Goal: Task Accomplishment & Management: Manage account settings

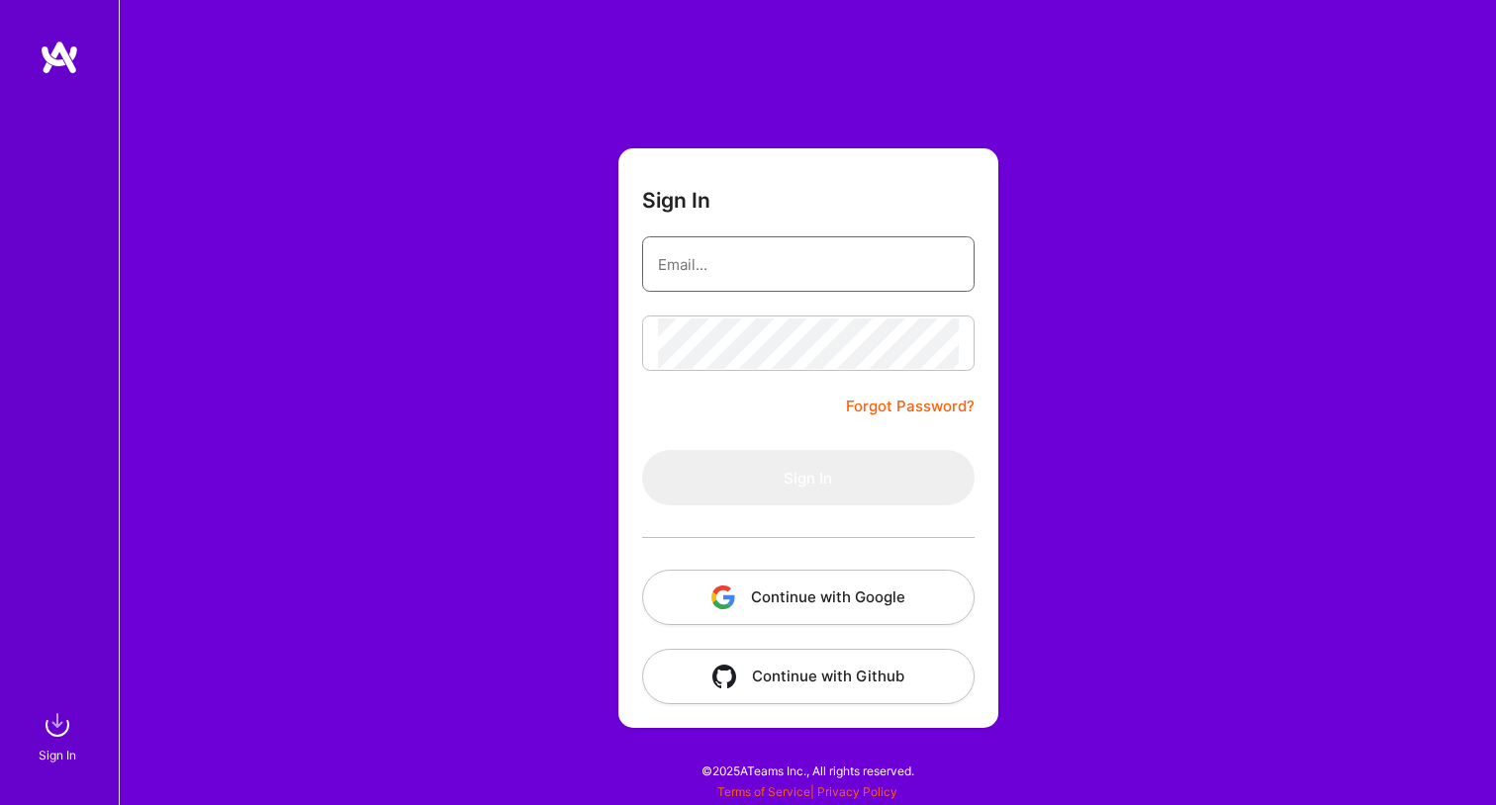
type input "hasanmusaj@outlook.com"
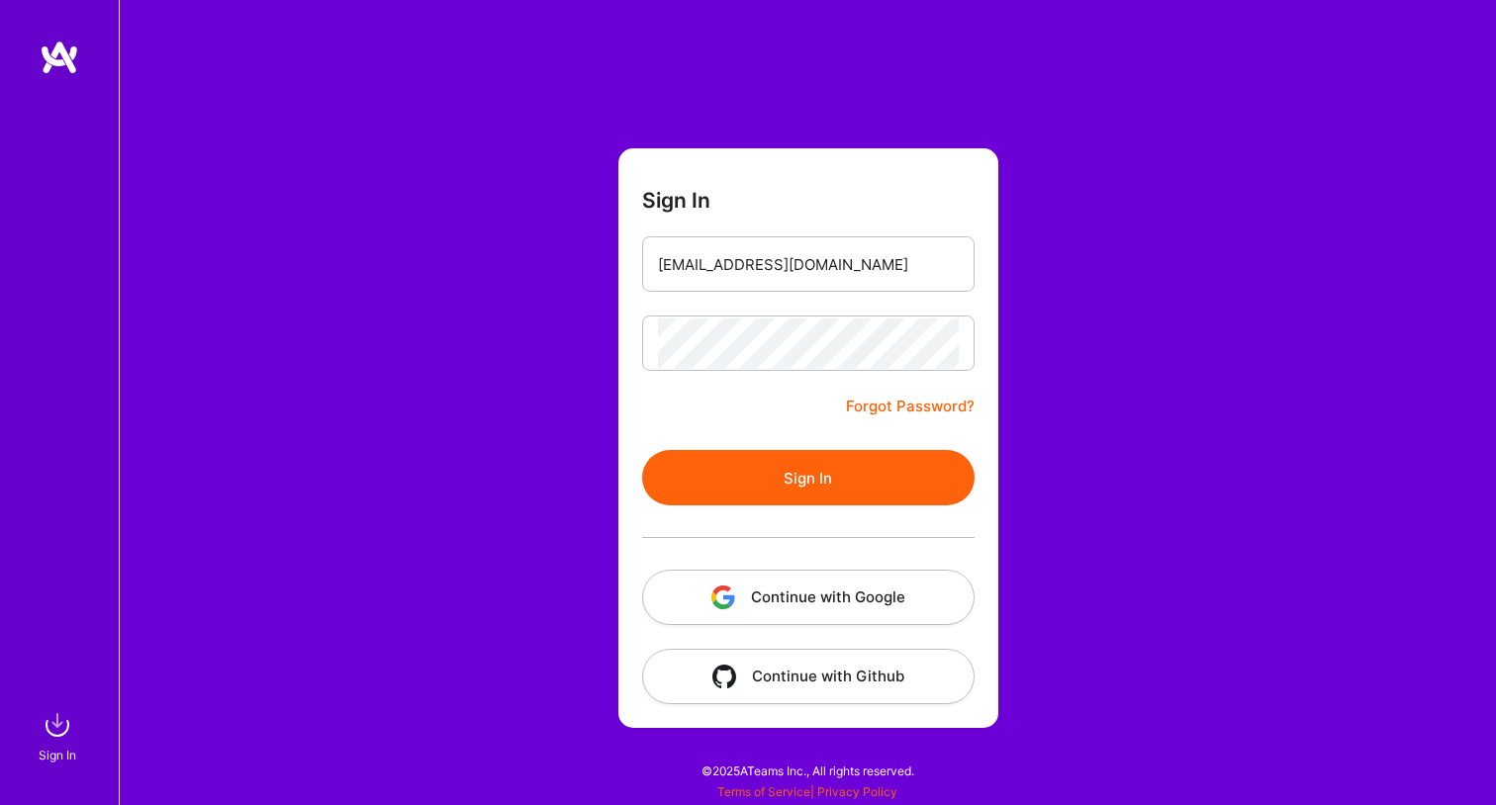
click at [787, 461] on button "Sign In" at bounding box center [808, 477] width 332 height 55
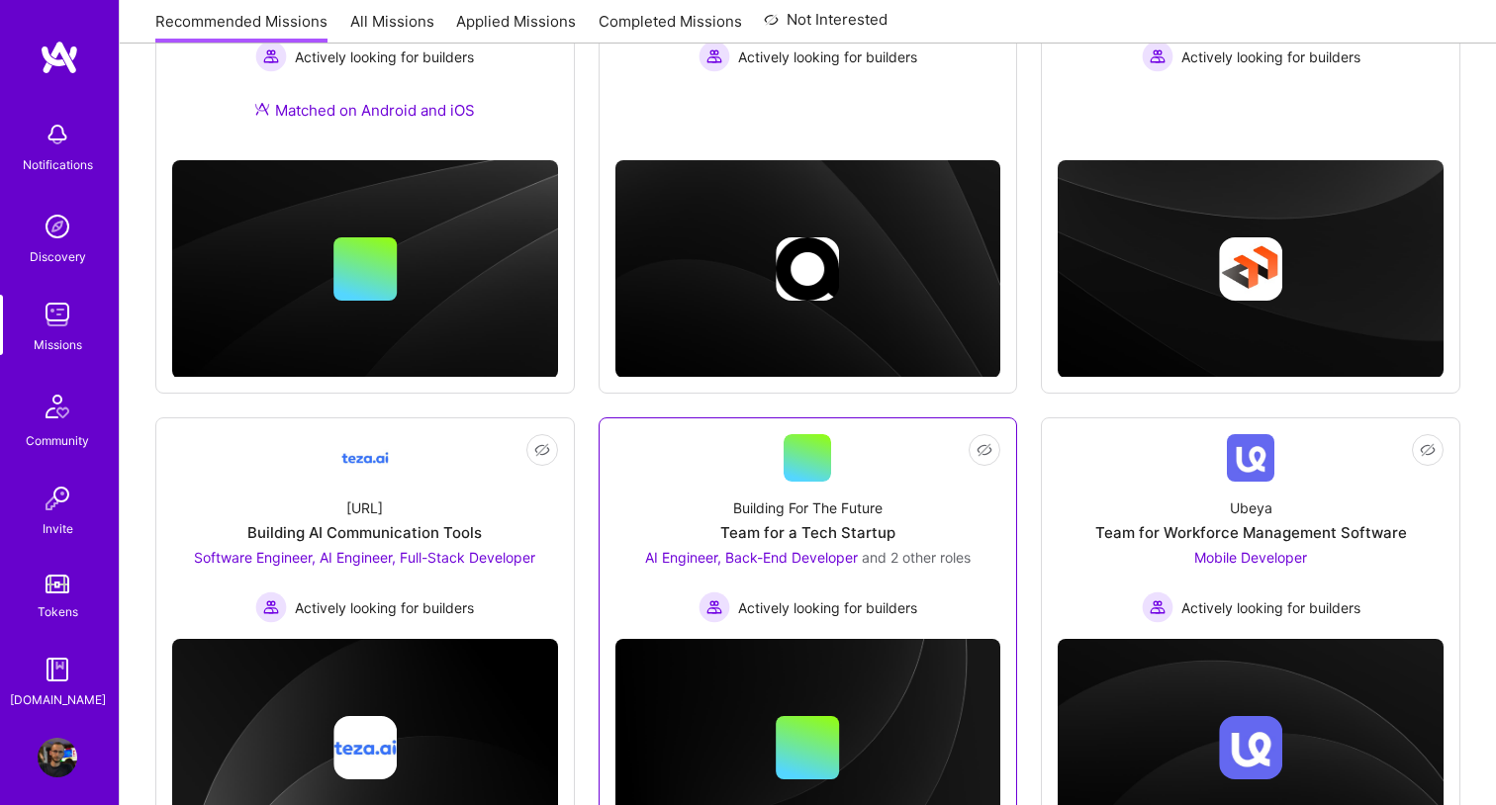
scroll to position [552, 0]
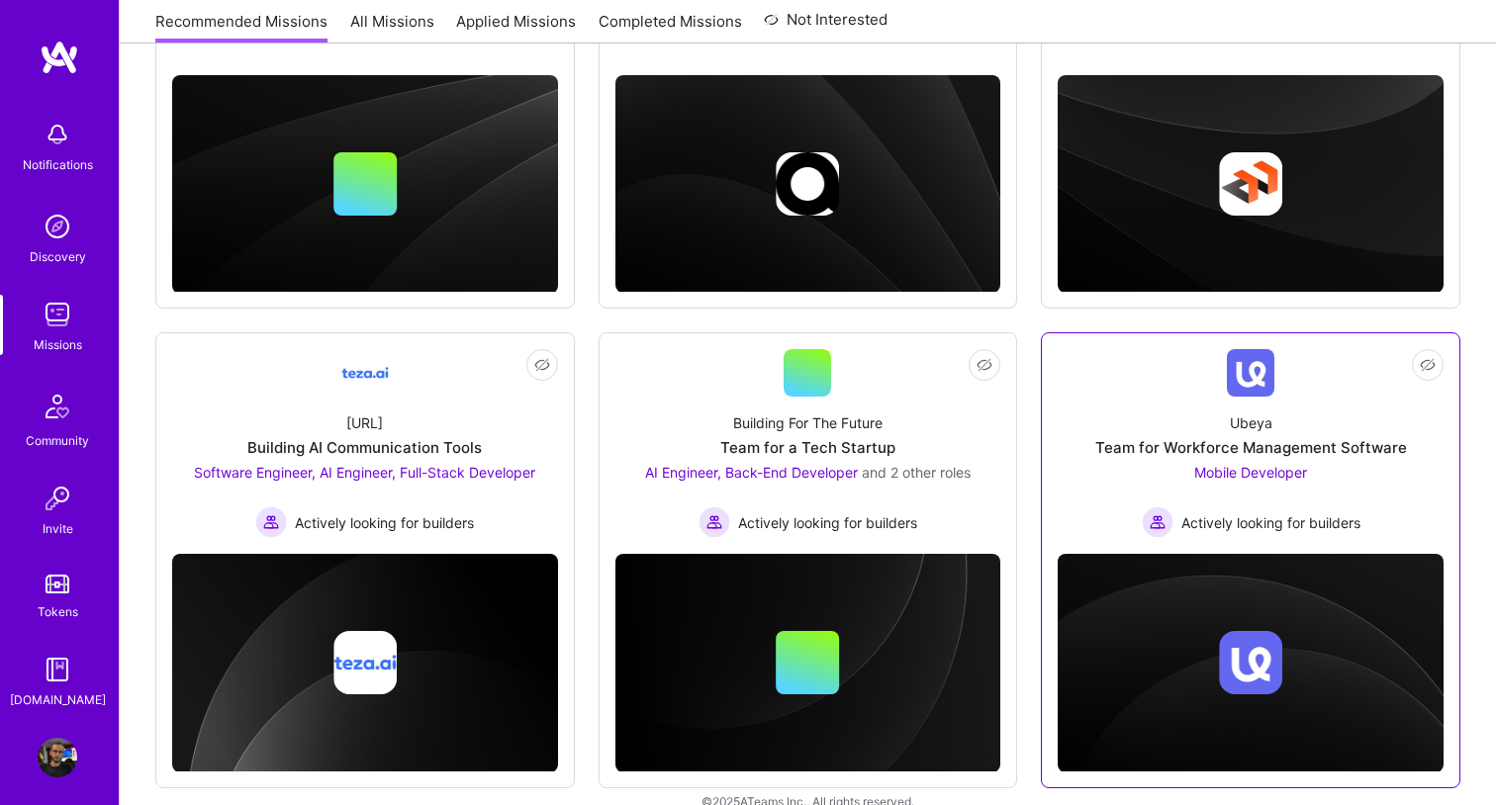
click at [1292, 477] on span "Mobile Developer" at bounding box center [1250, 472] width 113 height 17
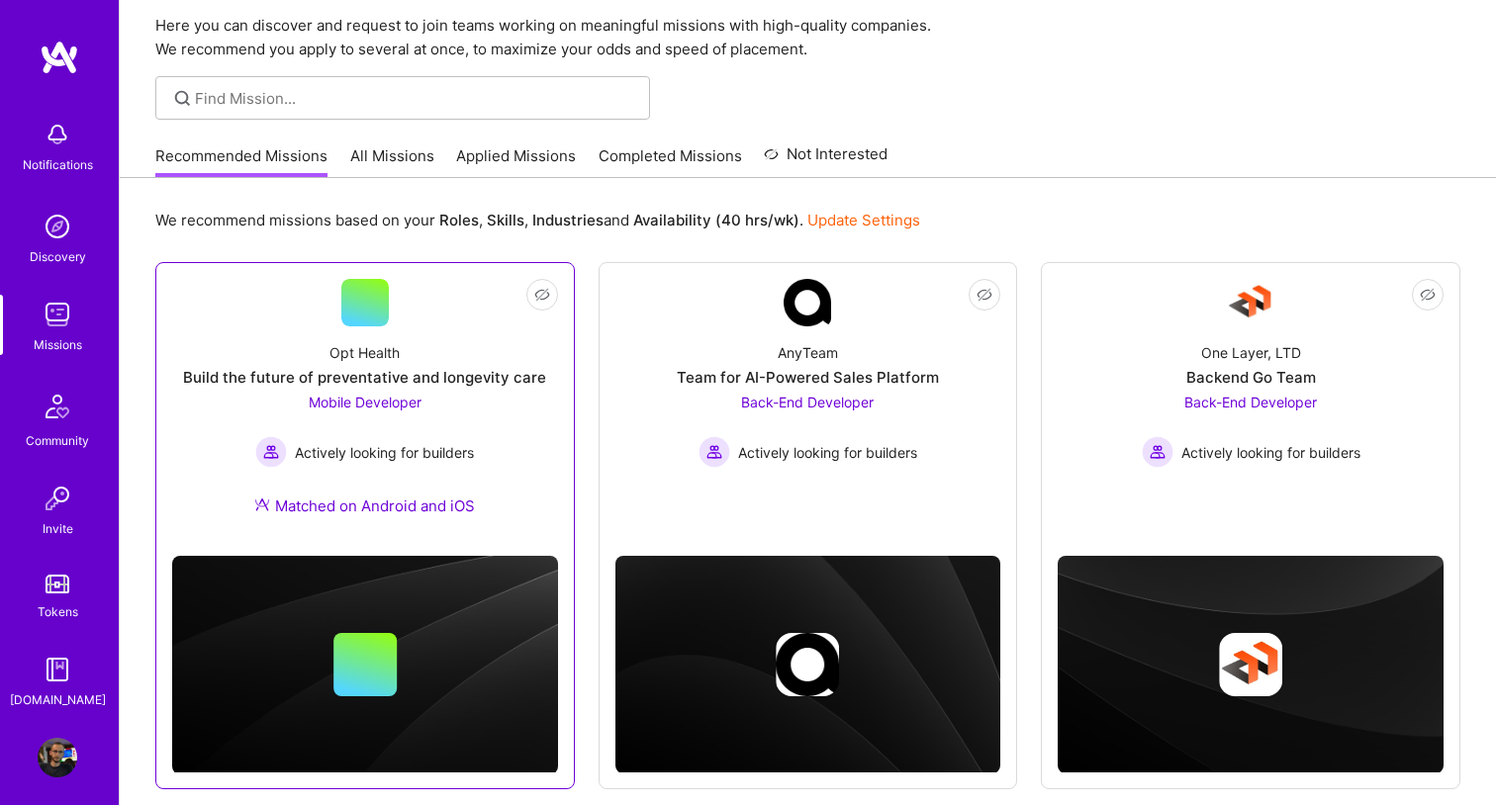
scroll to position [55, 0]
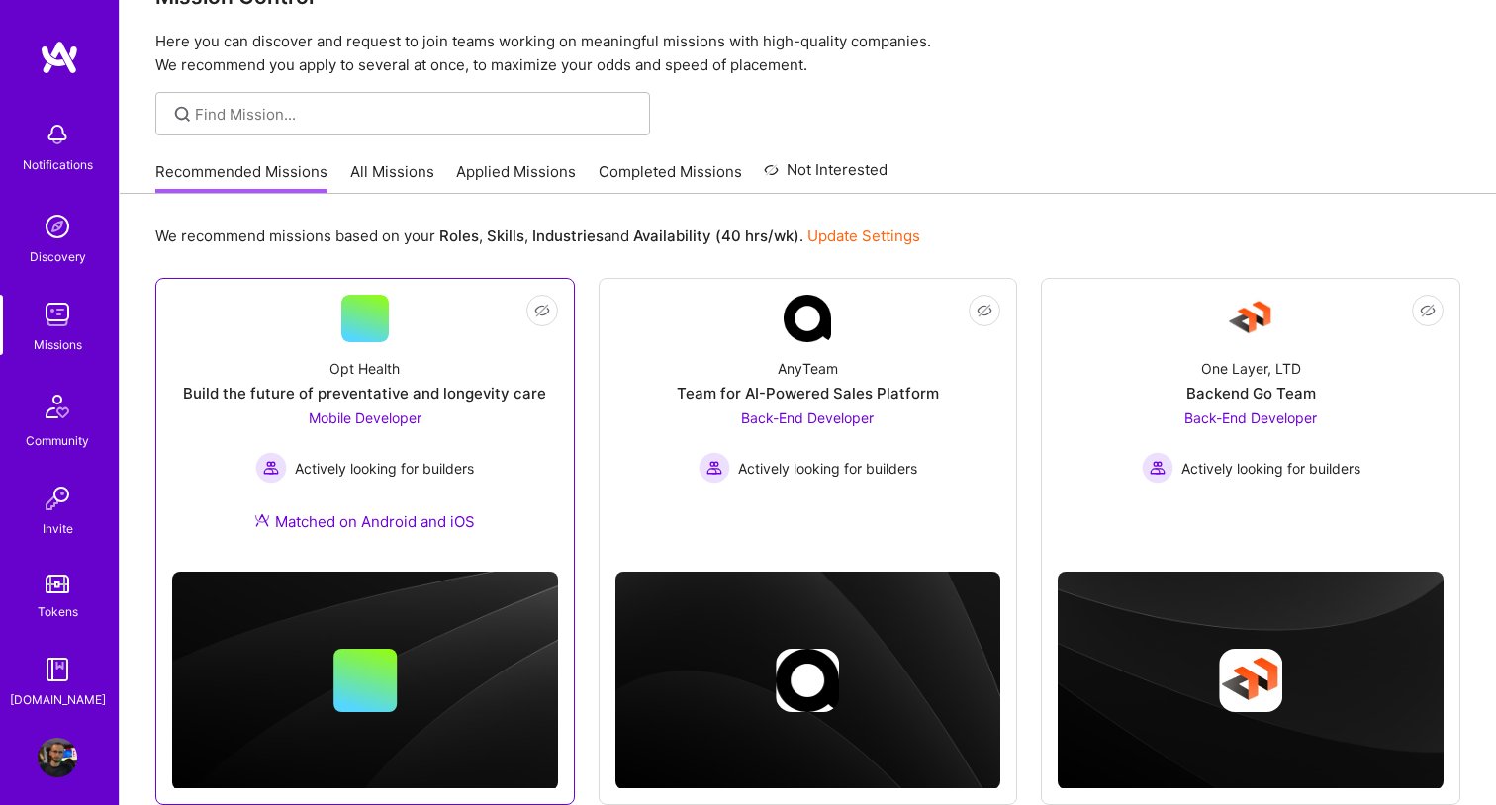
click at [335, 431] on div "Mobile Developer Actively looking for builders" at bounding box center [364, 446] width 219 height 76
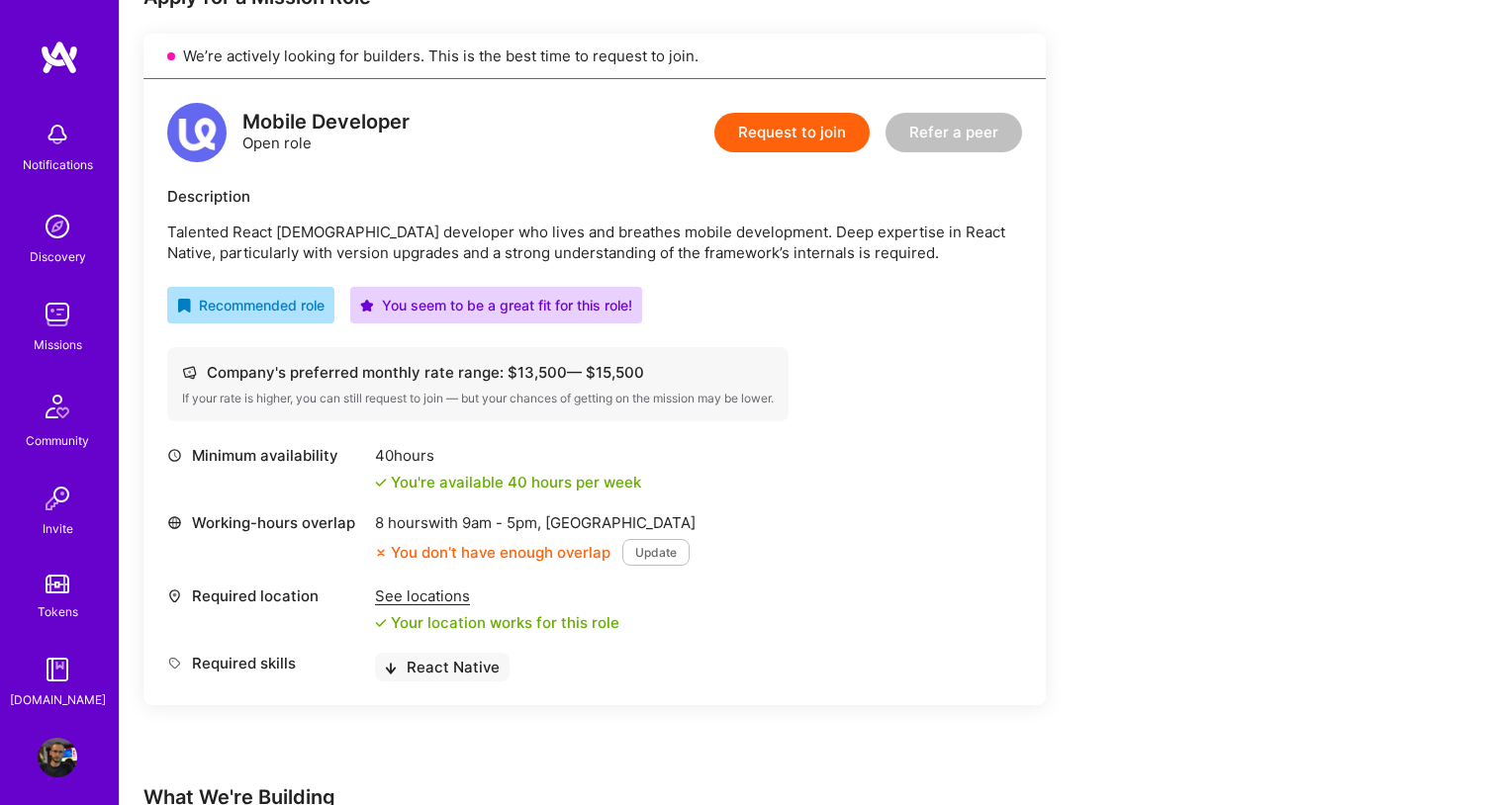
scroll to position [498, 0]
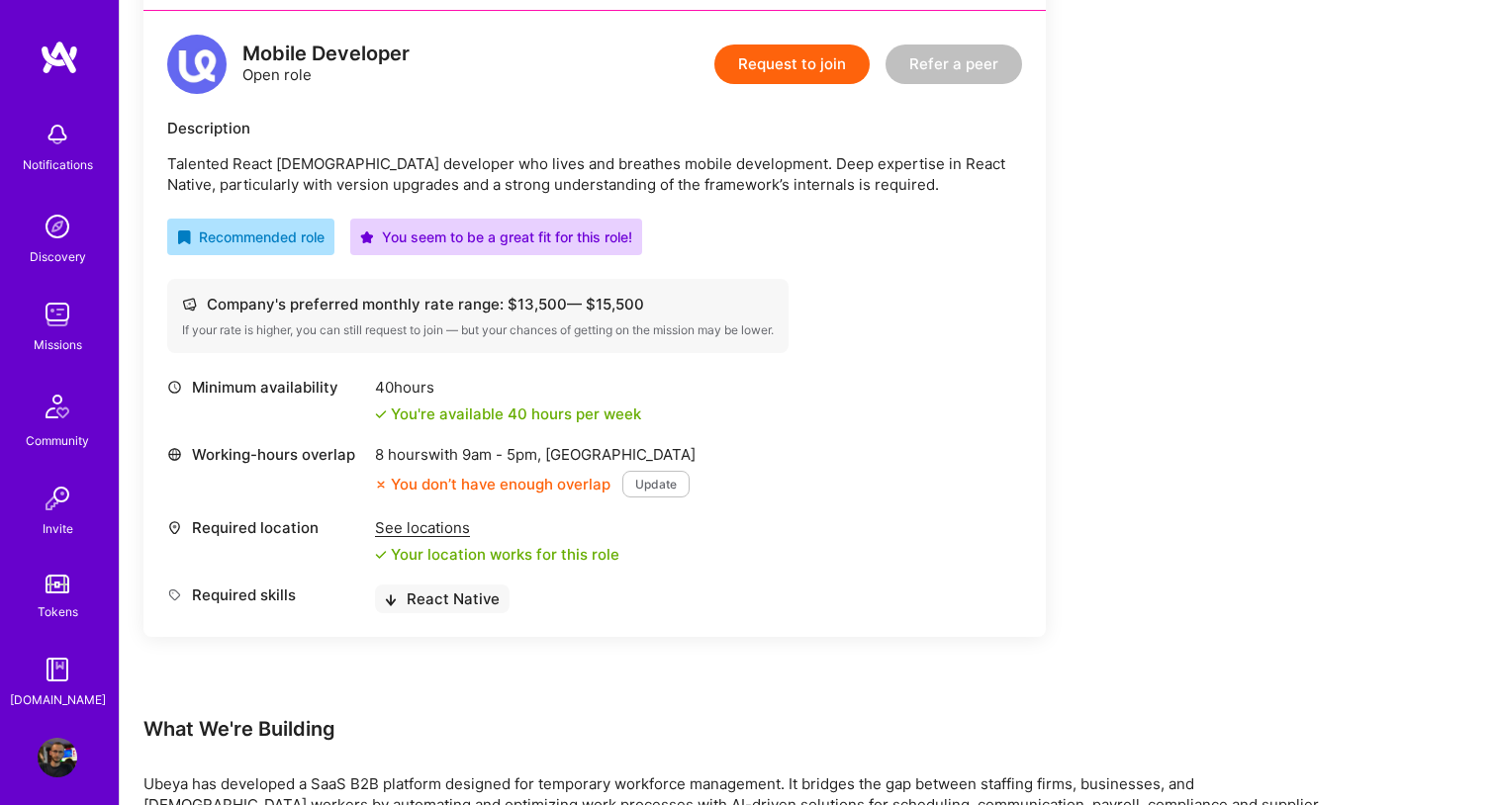
click at [451, 301] on div "Company's preferred monthly rate range: $ 13,500 — $ 15,500" at bounding box center [478, 304] width 592 height 21
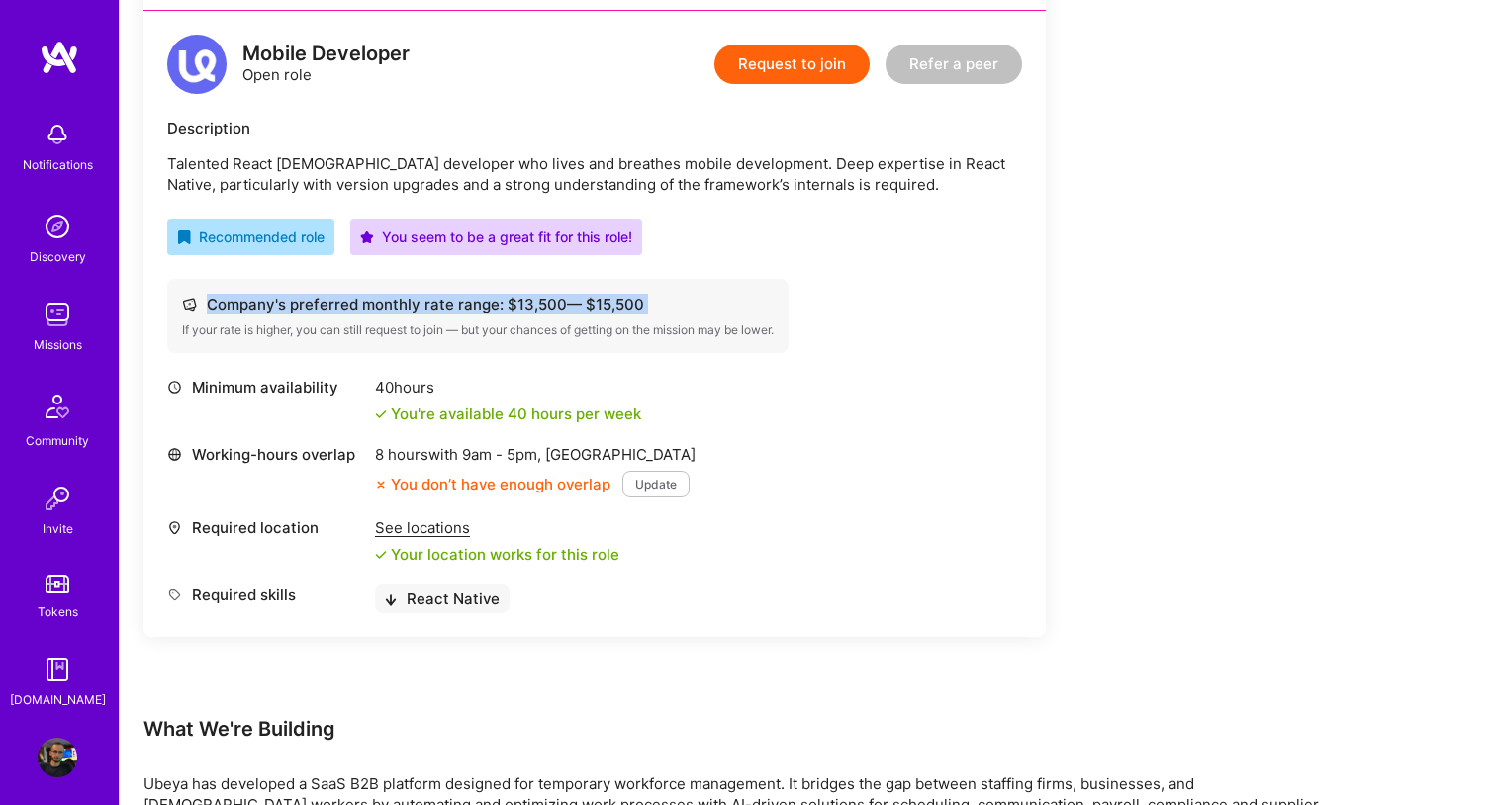
click at [451, 301] on div "Company's preferred monthly rate range: $ 13,500 — $ 15,500" at bounding box center [478, 304] width 592 height 21
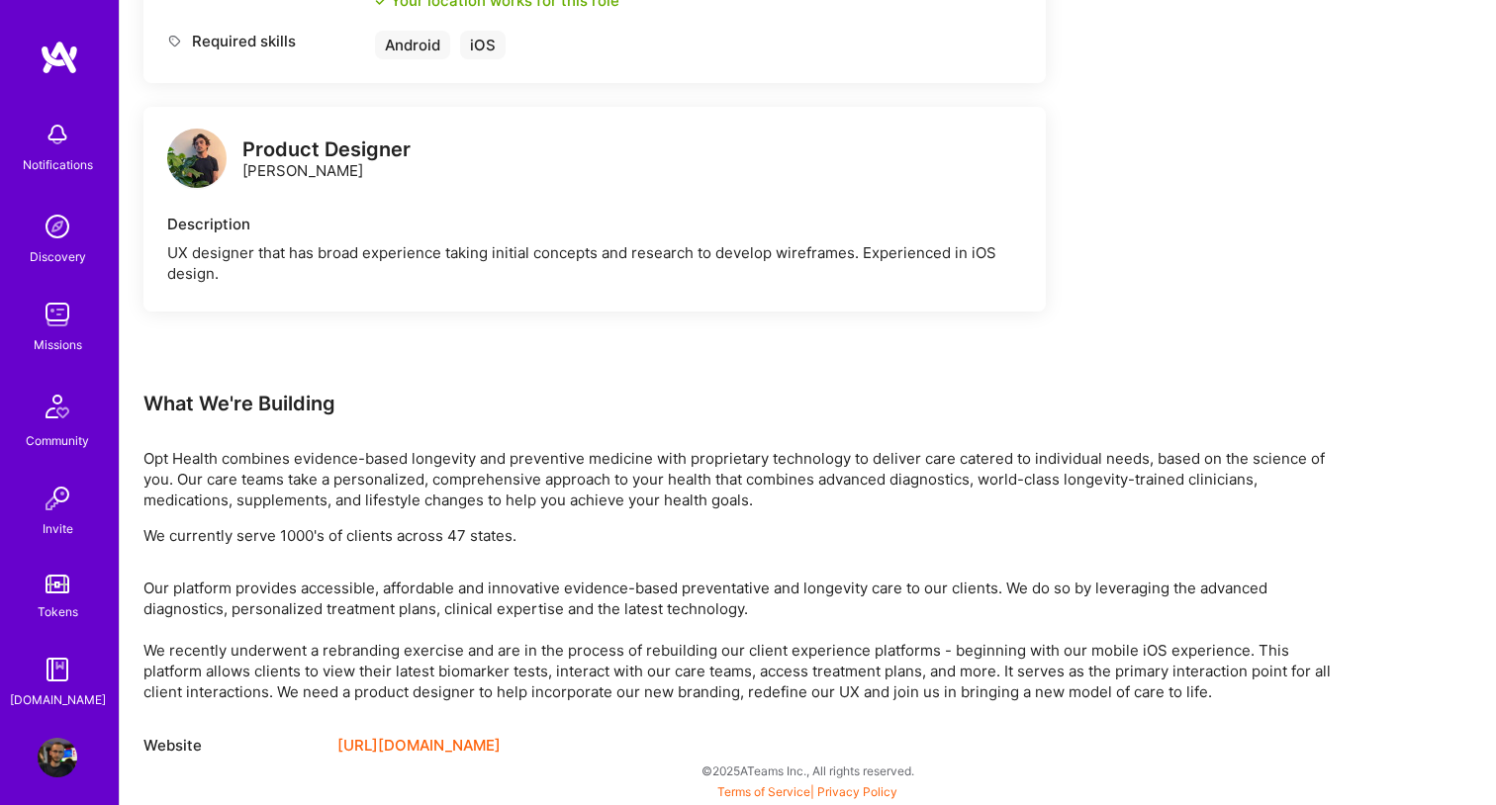
scroll to position [1001, 0]
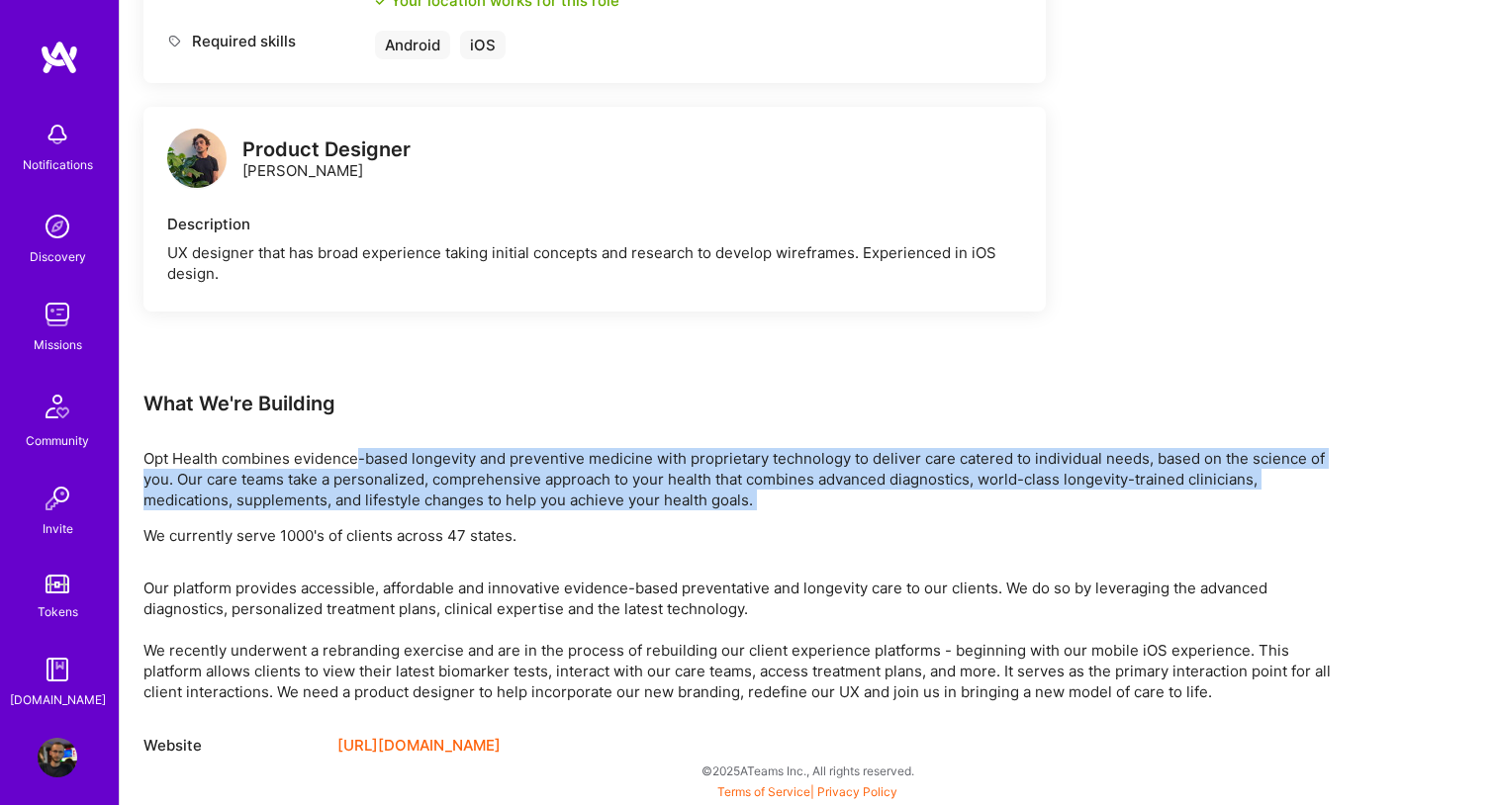
drag, startPoint x: 362, startPoint y: 460, endPoint x: 786, endPoint y: 519, distance: 428.5
click at [786, 519] on div "Opt Health combines evidence-based longevity and preventive medicine with propr…" at bounding box center [736, 497] width 1187 height 98
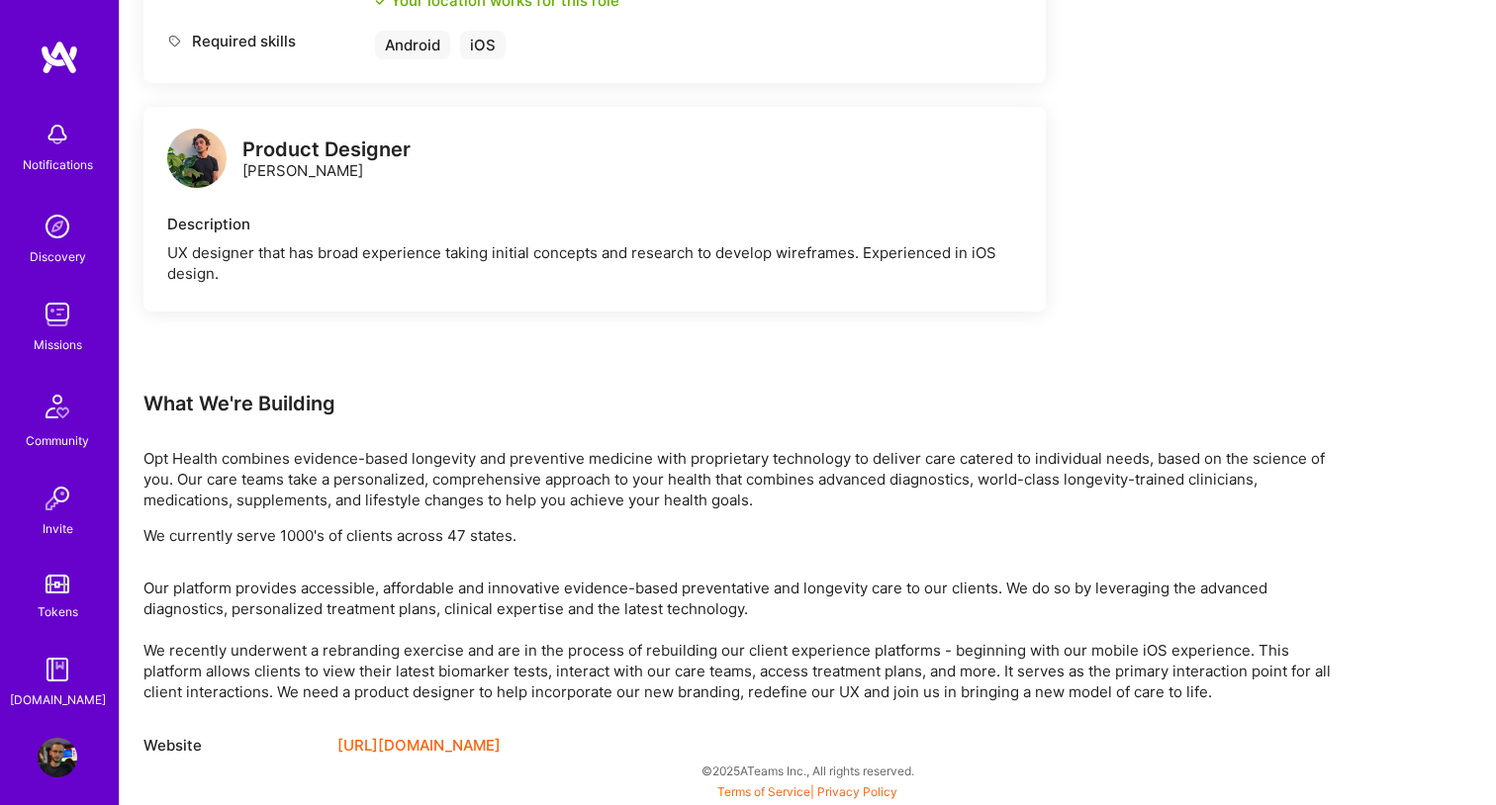
click at [786, 519] on div "Opt Health combines evidence-based longevity and preventive medicine with propr…" at bounding box center [736, 497] width 1187 height 98
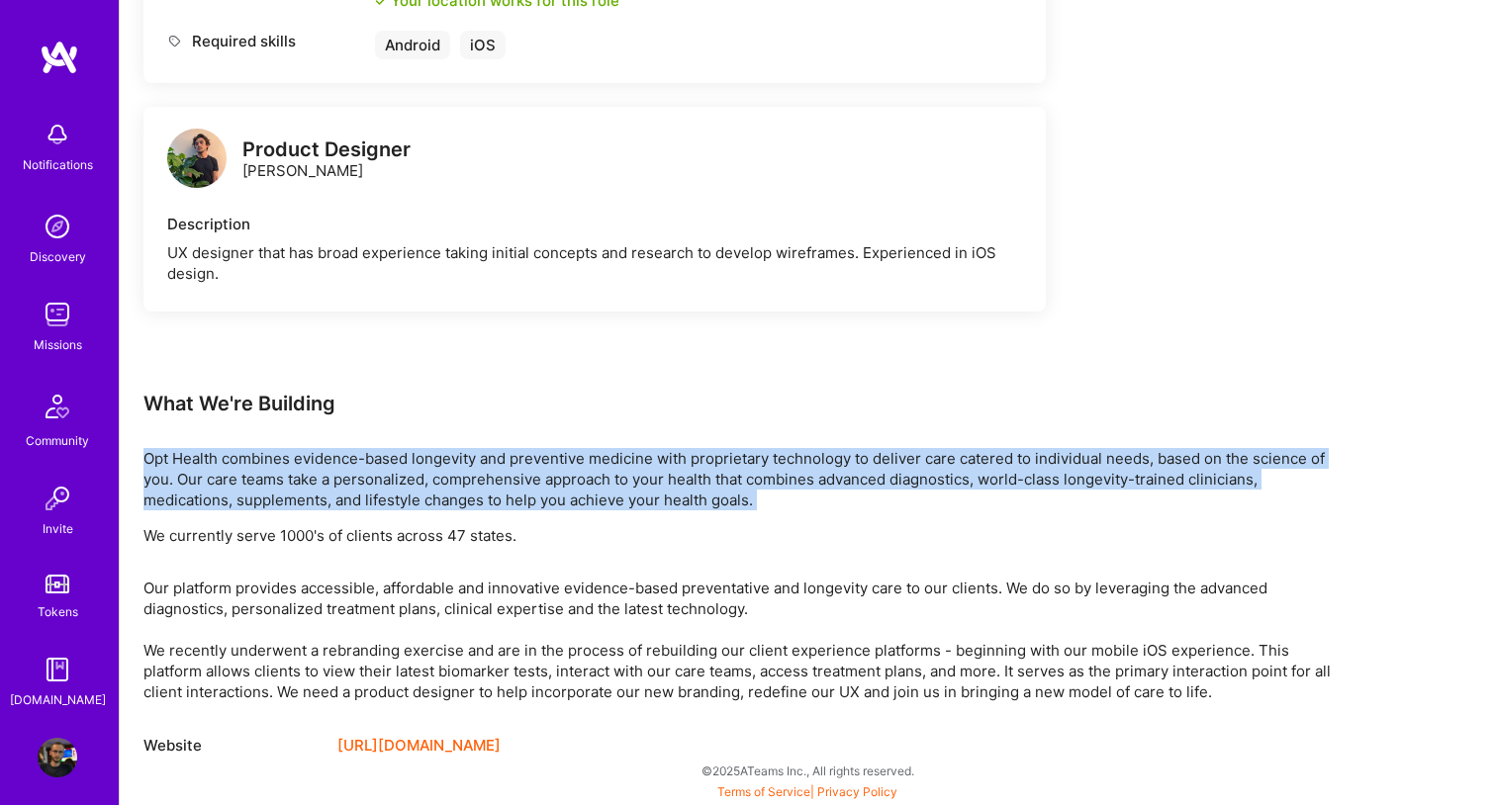
drag, startPoint x: 803, startPoint y: 517, endPoint x: 148, endPoint y: 461, distance: 657.3
click at [148, 461] on div "Opt Health combines evidence-based longevity and preventive medicine with propr…" at bounding box center [736, 497] width 1187 height 98
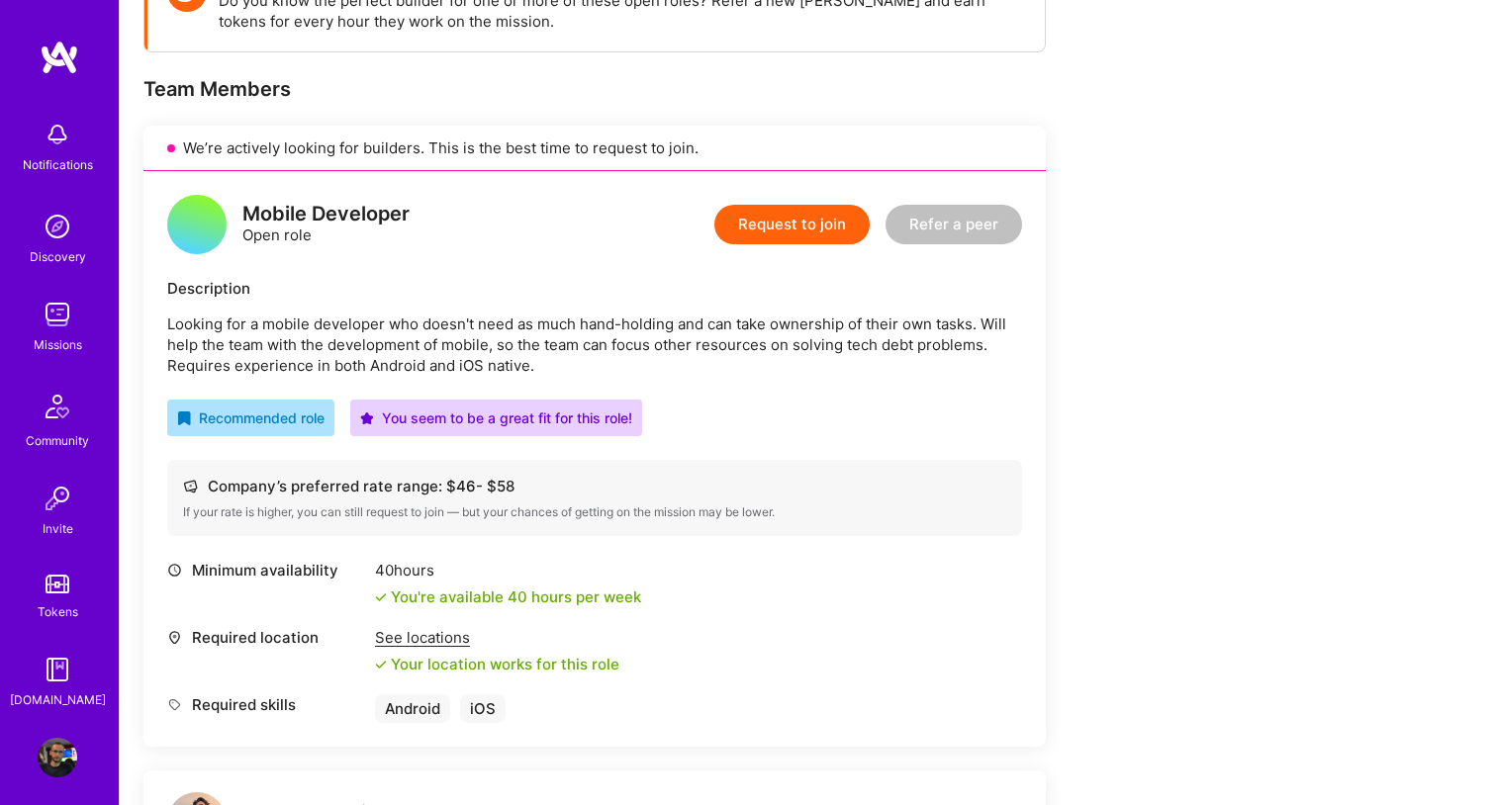
scroll to position [293, 0]
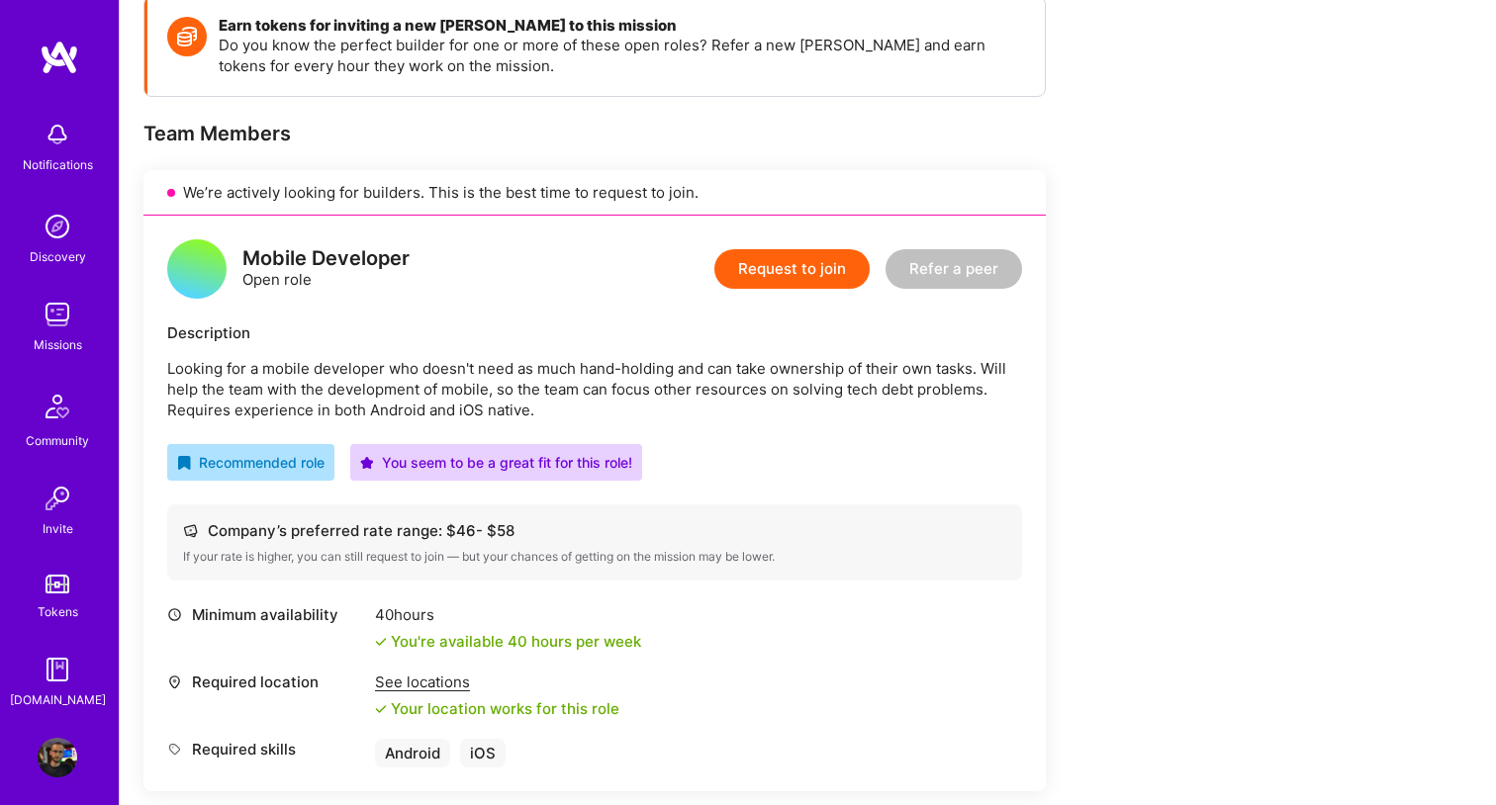
click at [46, 755] on img at bounding box center [58, 758] width 40 height 40
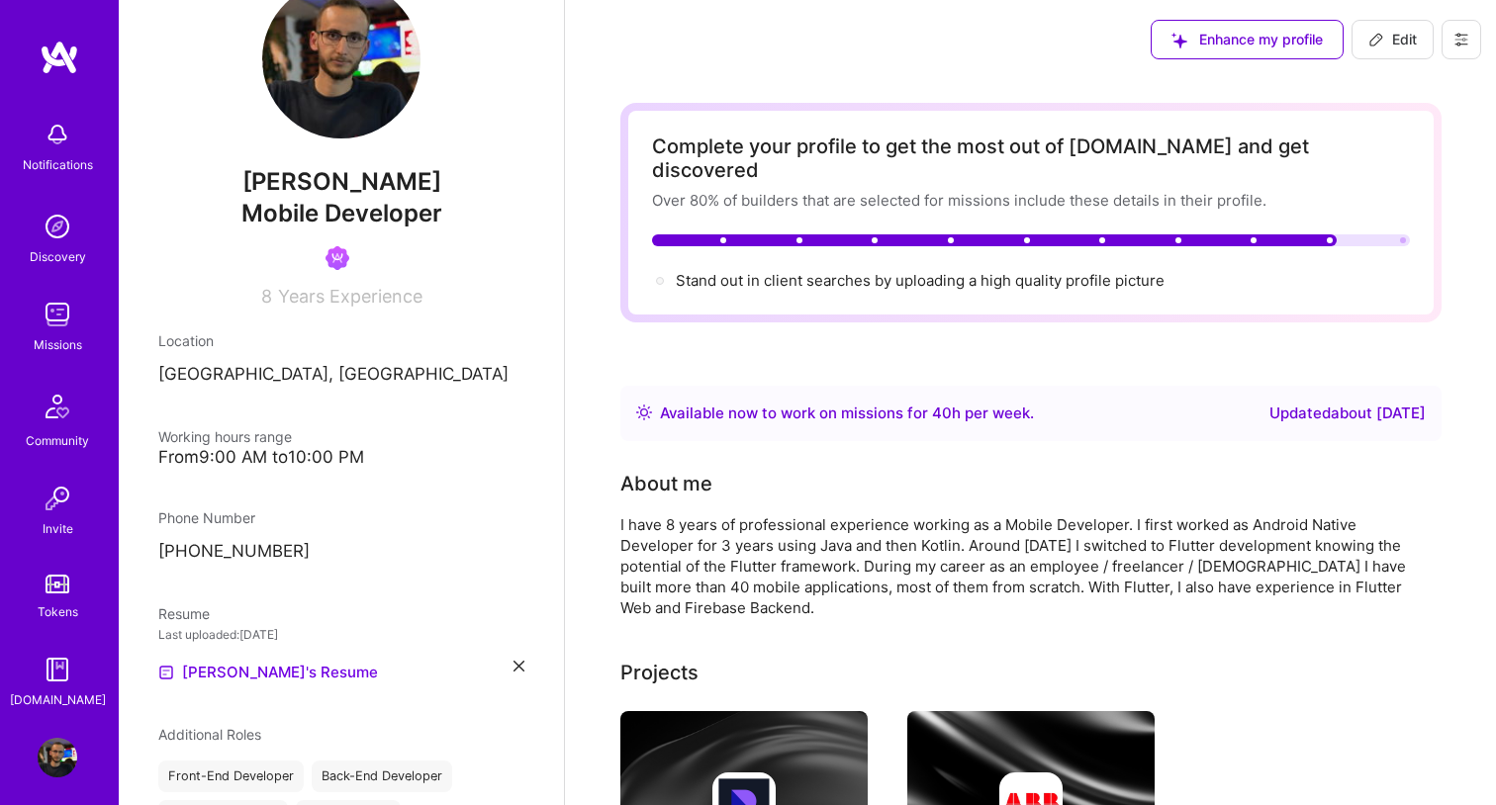
scroll to position [57, 0]
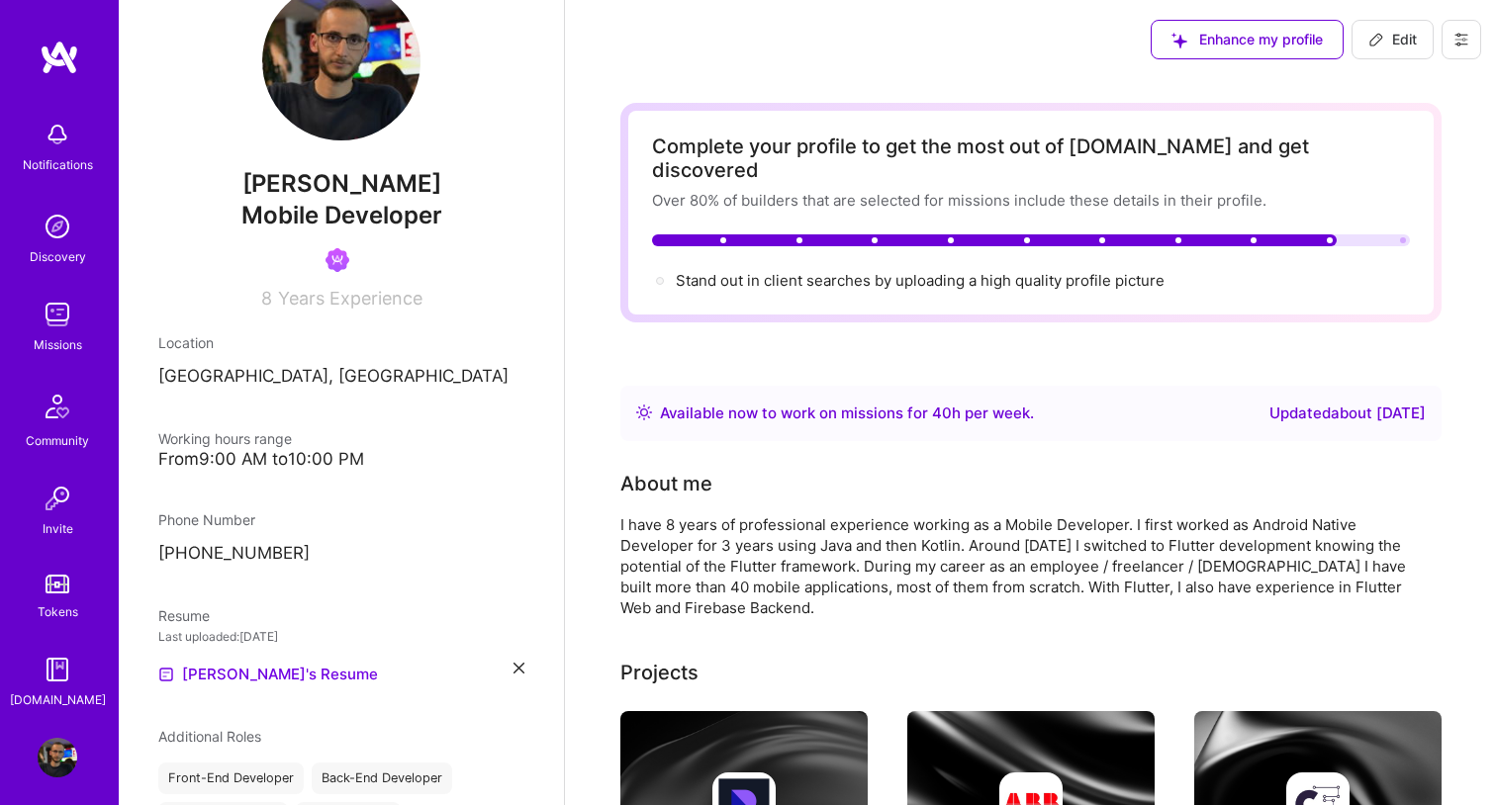
click at [307, 274] on div "[PERSON_NAME] Mobile Developer 8 Years Experience" at bounding box center [341, 145] width 366 height 326
click at [305, 303] on span "Years Experience" at bounding box center [350, 298] width 144 height 21
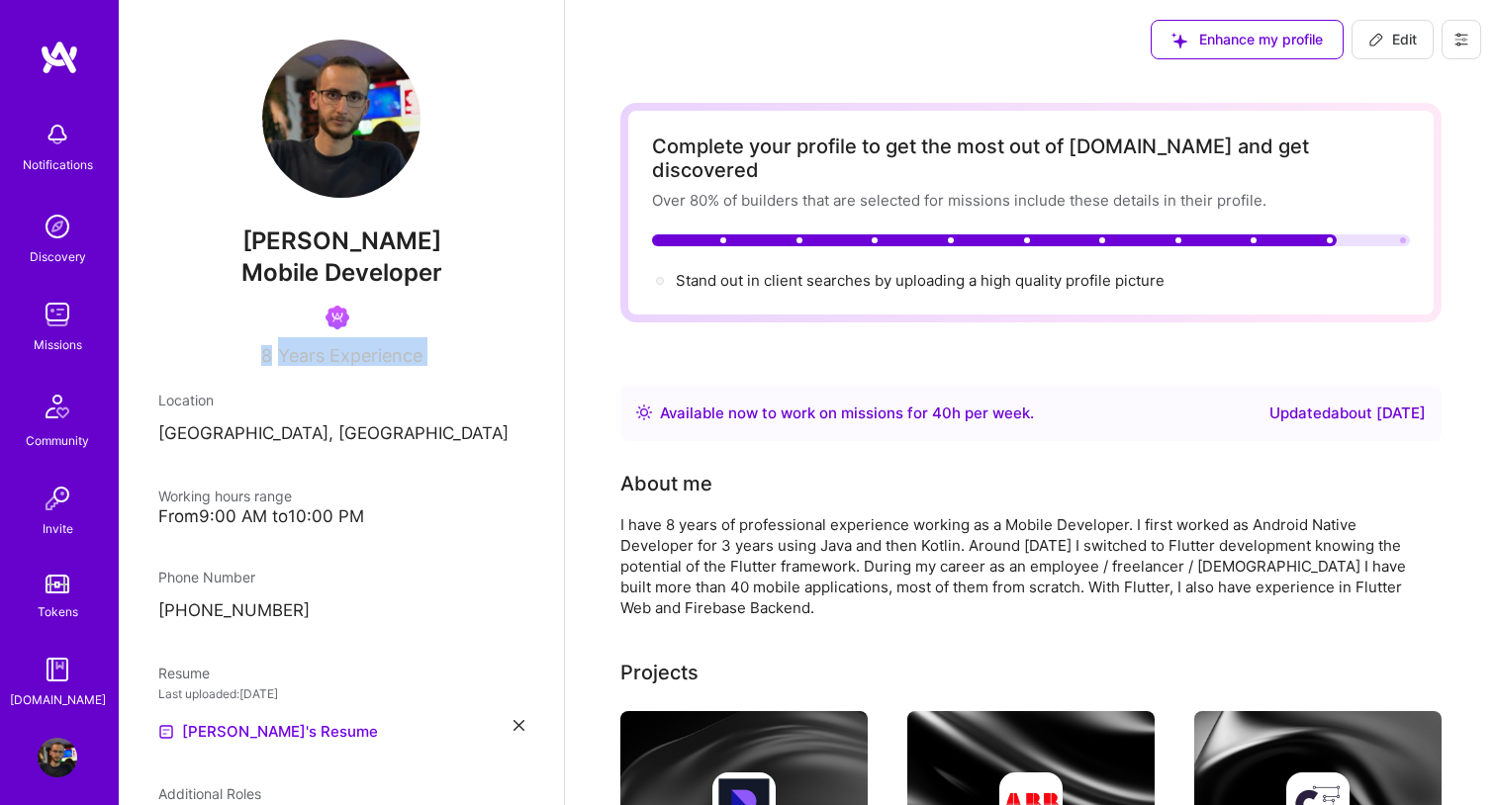
scroll to position [0, 0]
click at [1399, 40] on span "Edit" at bounding box center [1392, 40] width 48 height 20
select select "AL"
select select "Right Now"
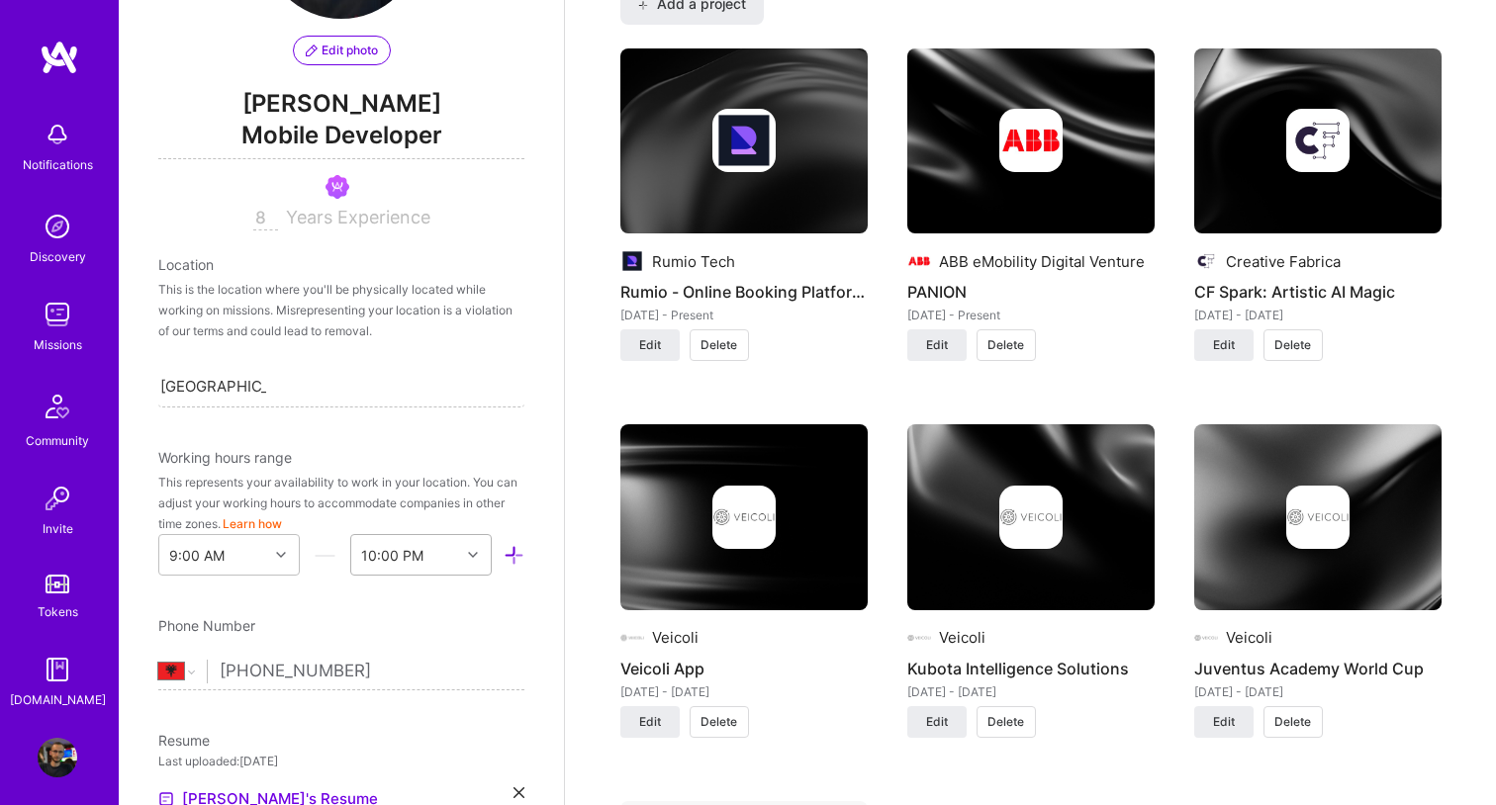
scroll to position [200, 0]
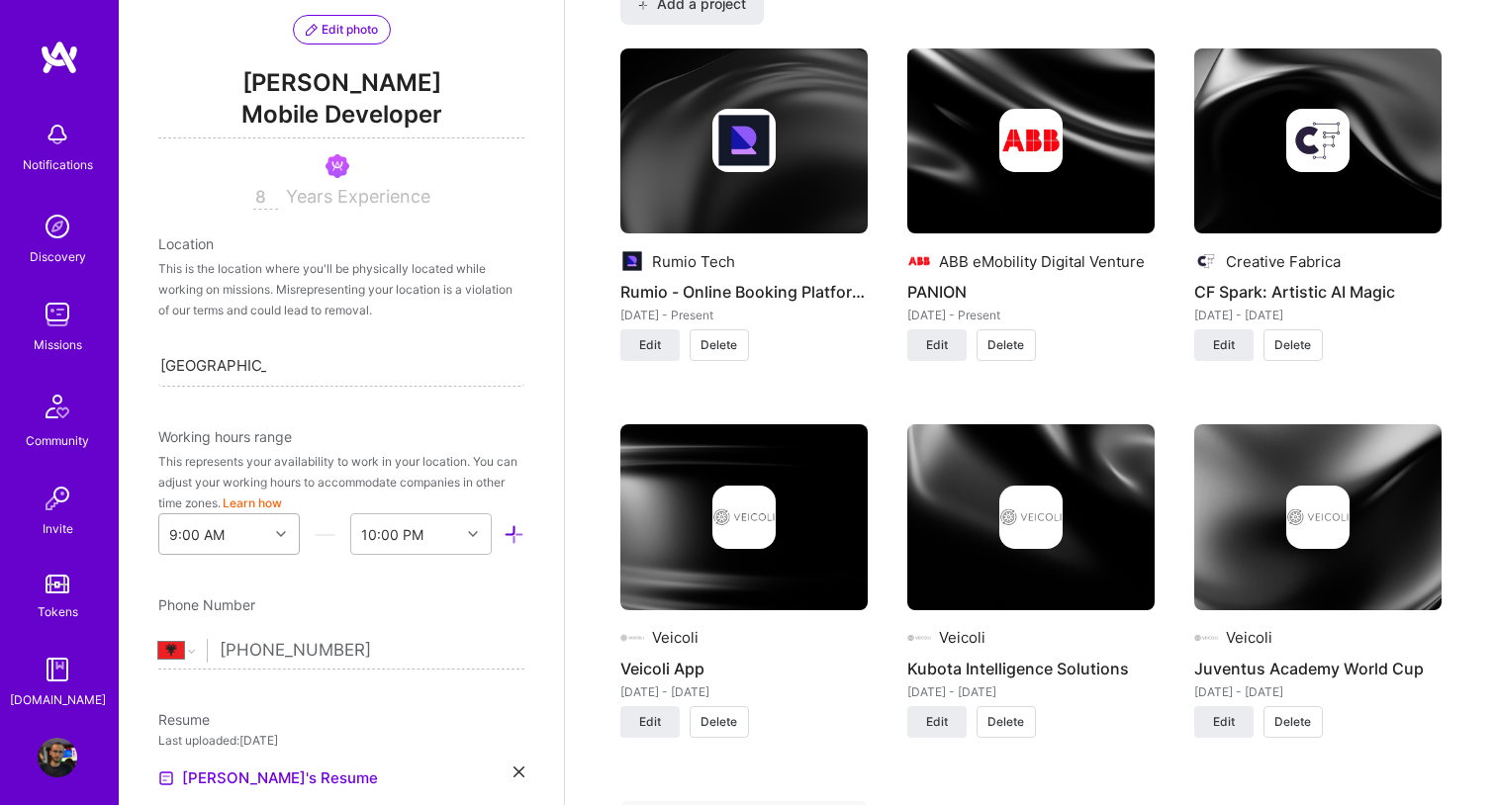
click at [282, 531] on div "9:00 AM" at bounding box center [228, 534] width 141 height 42
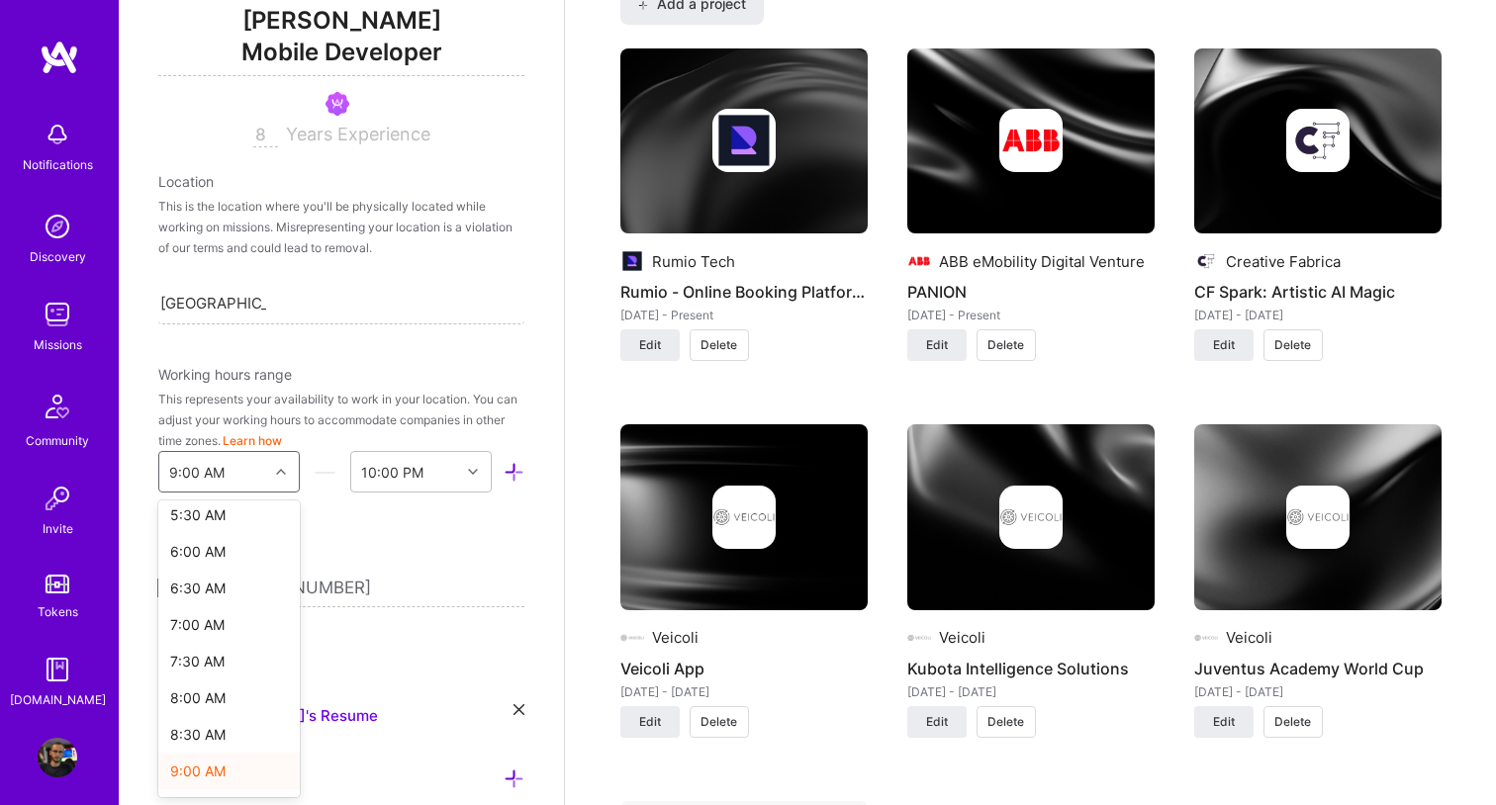
scroll to position [417, 0]
click at [202, 677] on div "8:00 AM" at bounding box center [228, 691] width 141 height 37
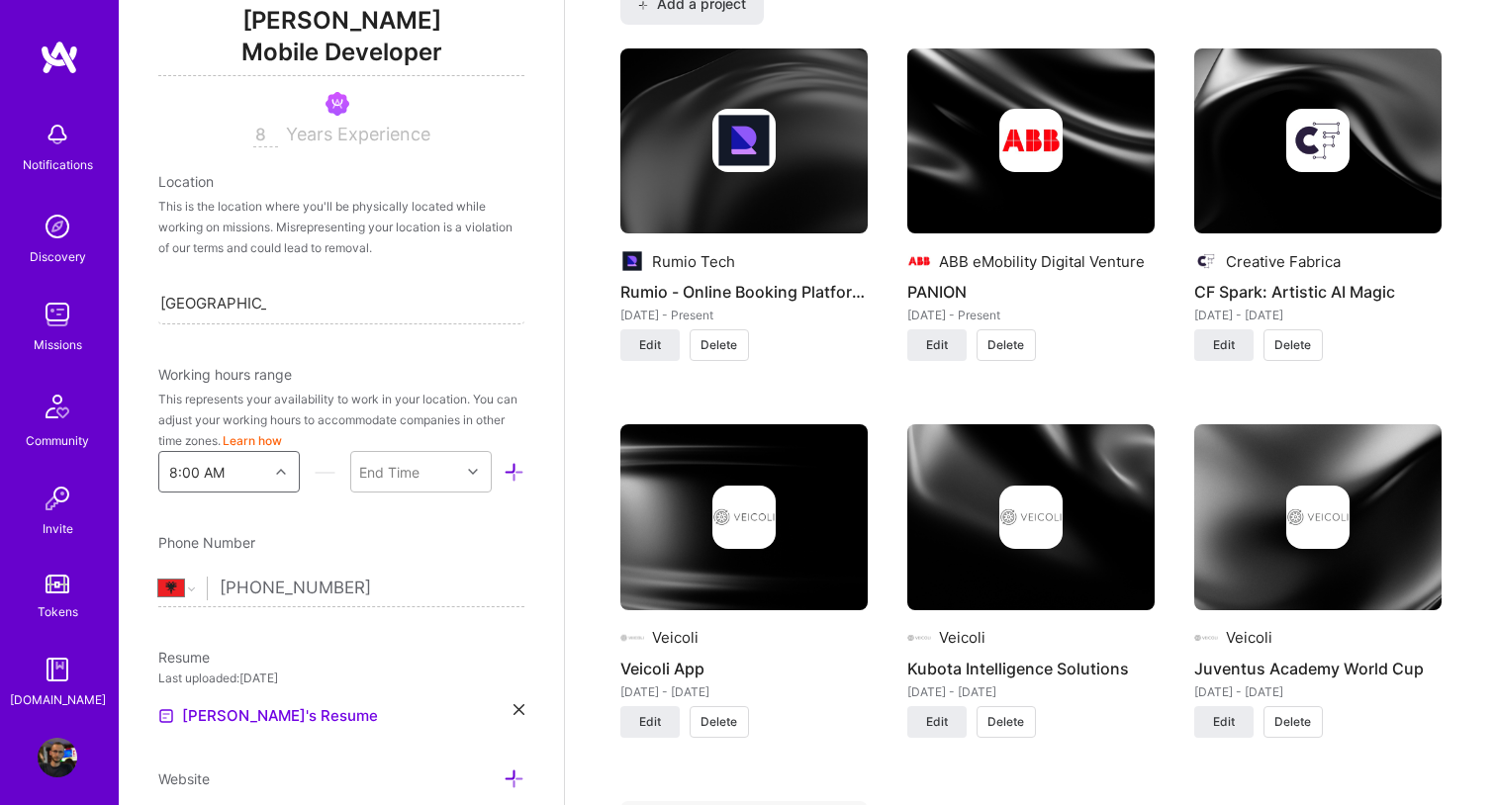
scroll to position [342, 0]
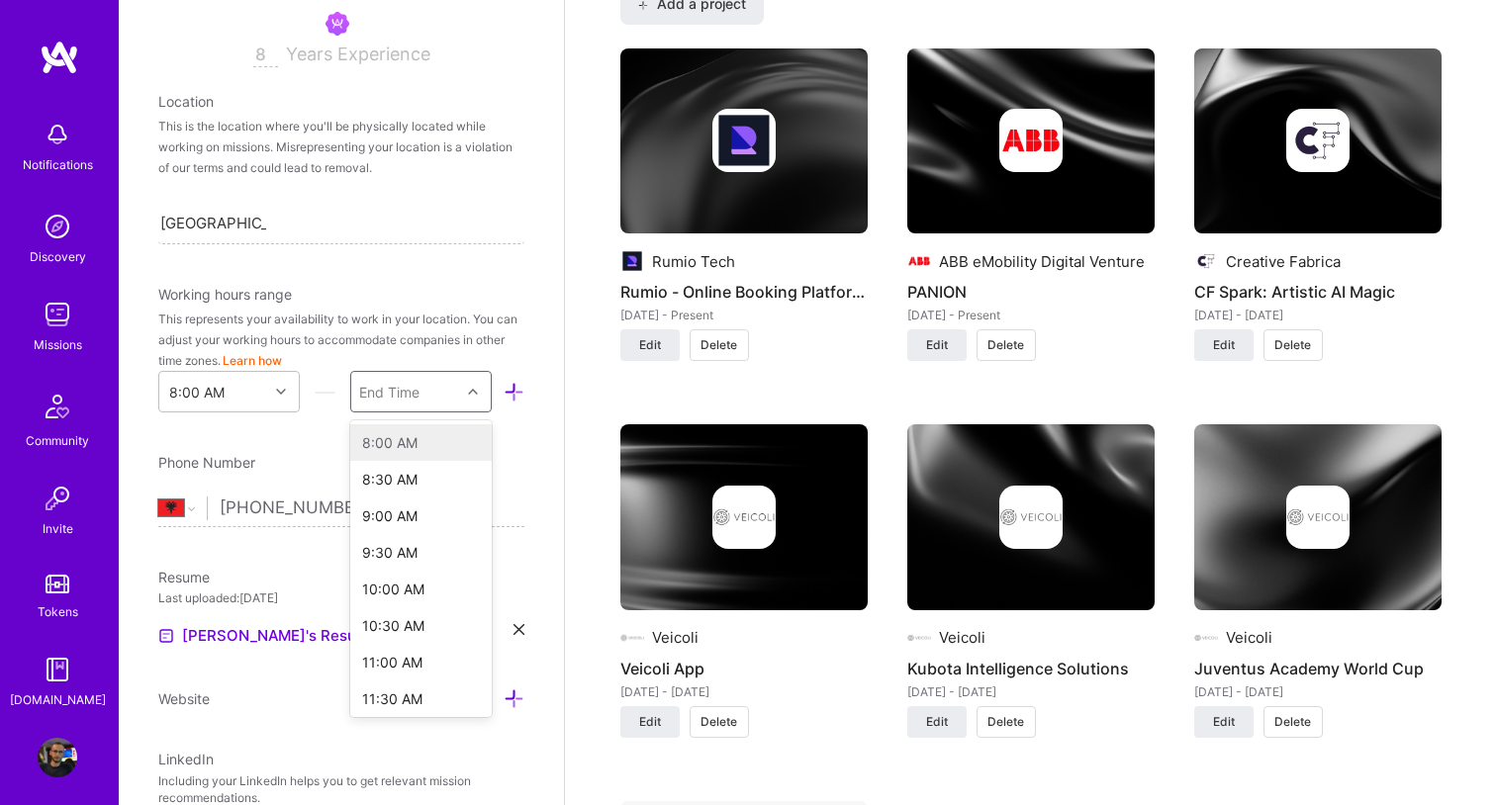
click at [435, 385] on div "End Time" at bounding box center [405, 392] width 109 height 40
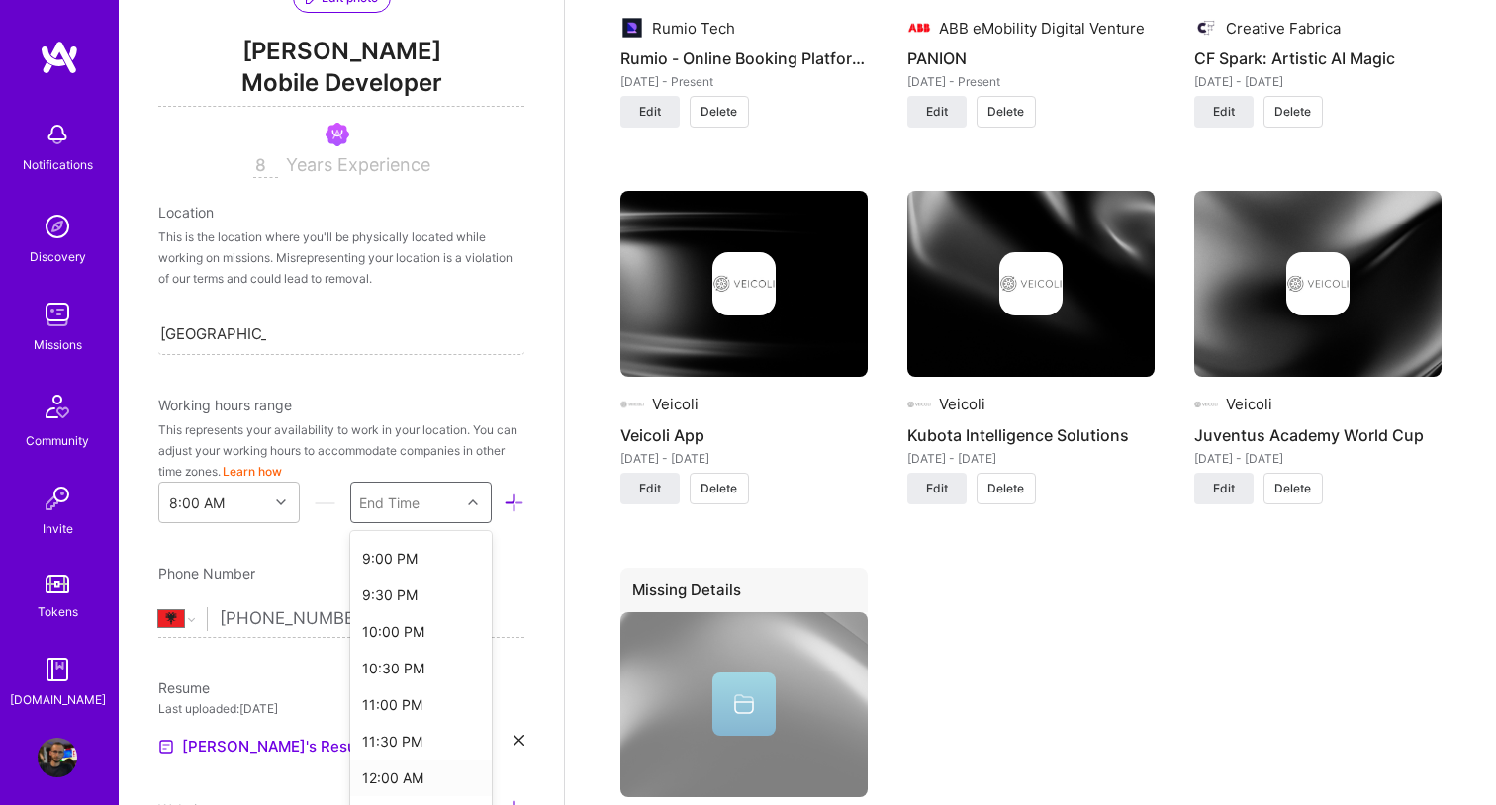
scroll to position [949, 0]
click at [410, 628] on div "10:00 PM" at bounding box center [420, 629] width 141 height 37
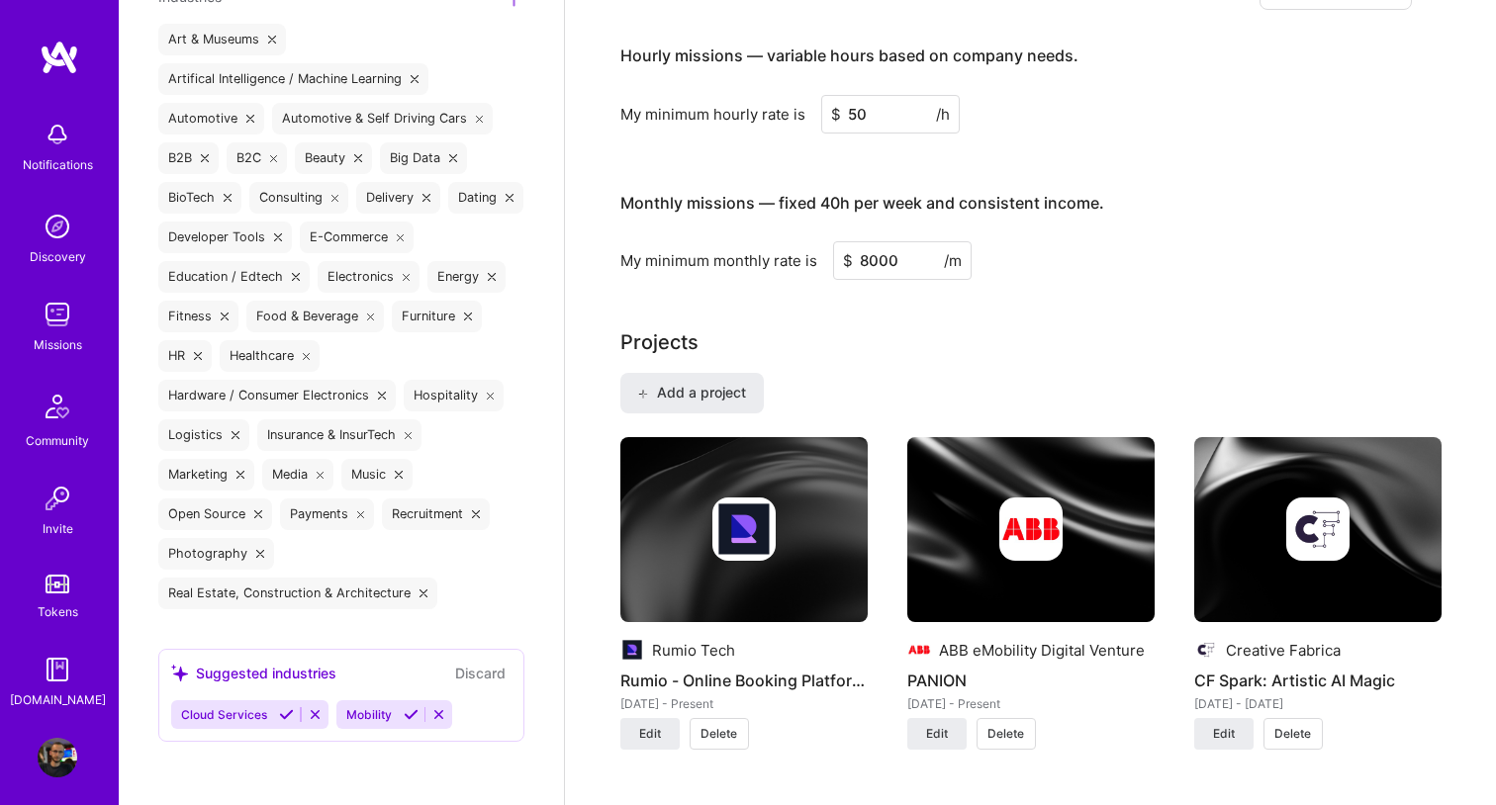
scroll to position [0, 0]
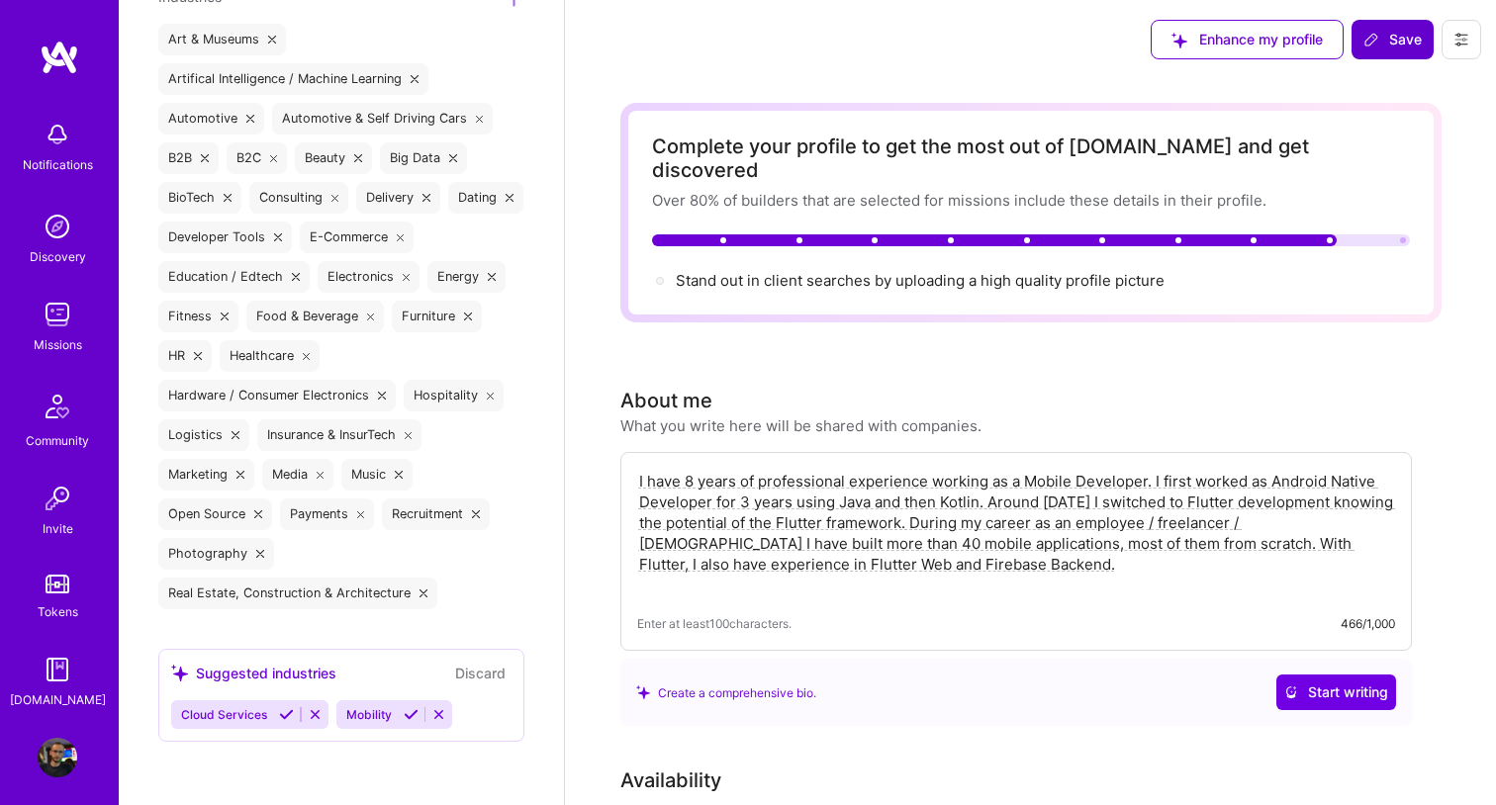
click at [1401, 38] on span "Save" at bounding box center [1392, 40] width 58 height 20
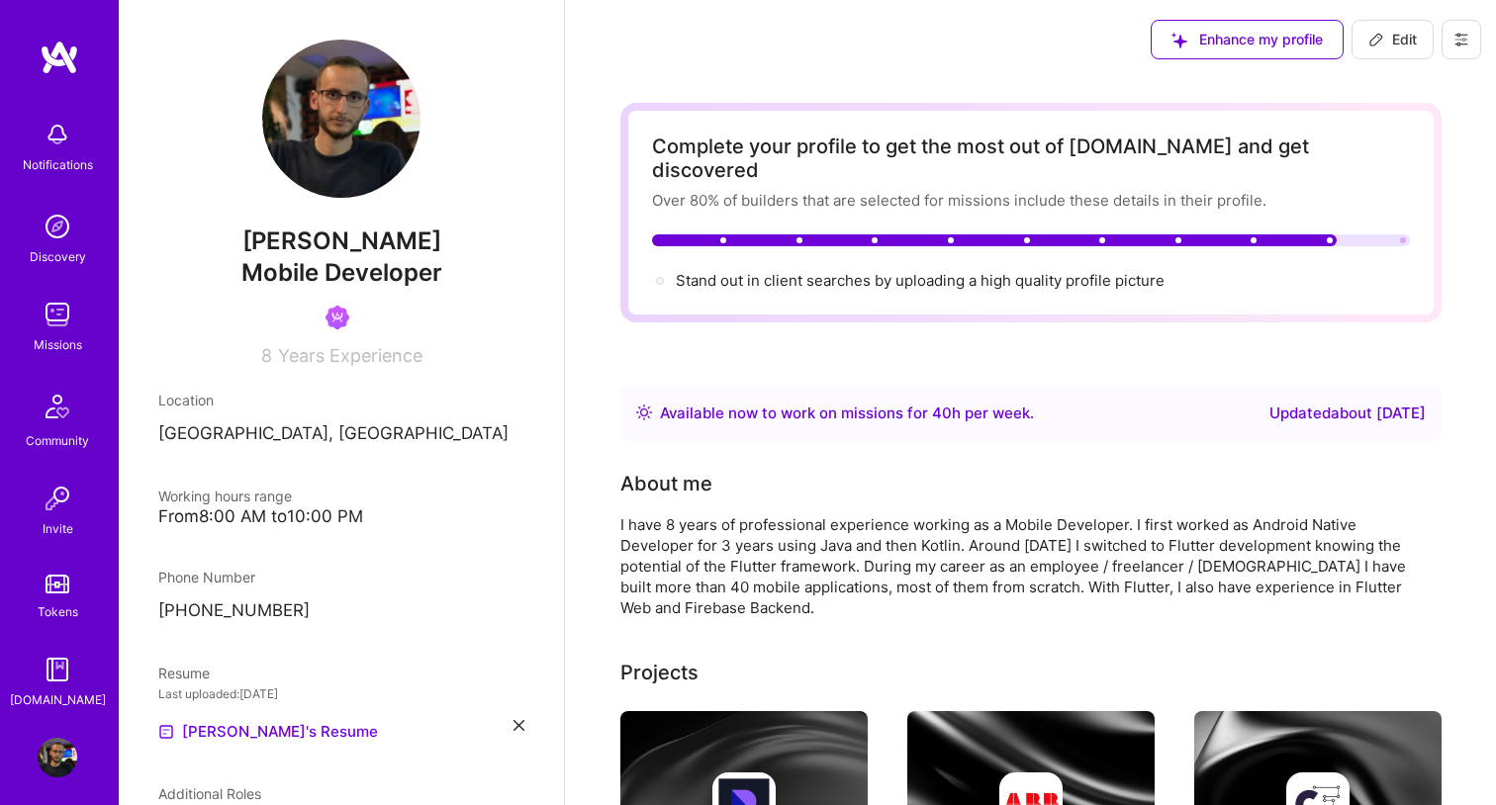
click at [70, 149] on img at bounding box center [58, 135] width 40 height 40
click at [70, 149] on div "Notifications Discovery Missions Community Invite Tokens [DOMAIN_NAME]" at bounding box center [59, 410] width 119 height 599
click at [66, 70] on img at bounding box center [60, 58] width 40 height 36
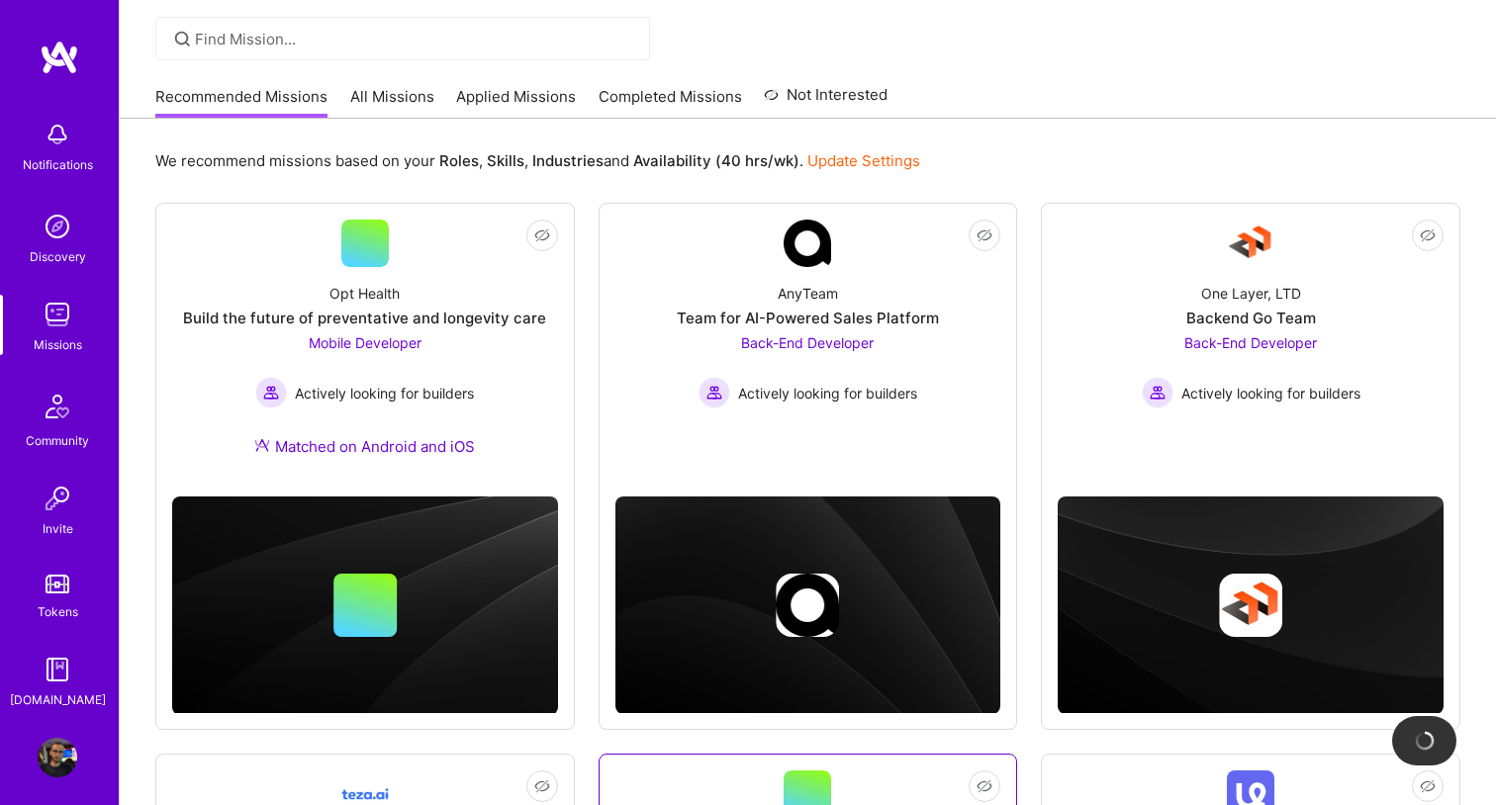
scroll to position [122, 0]
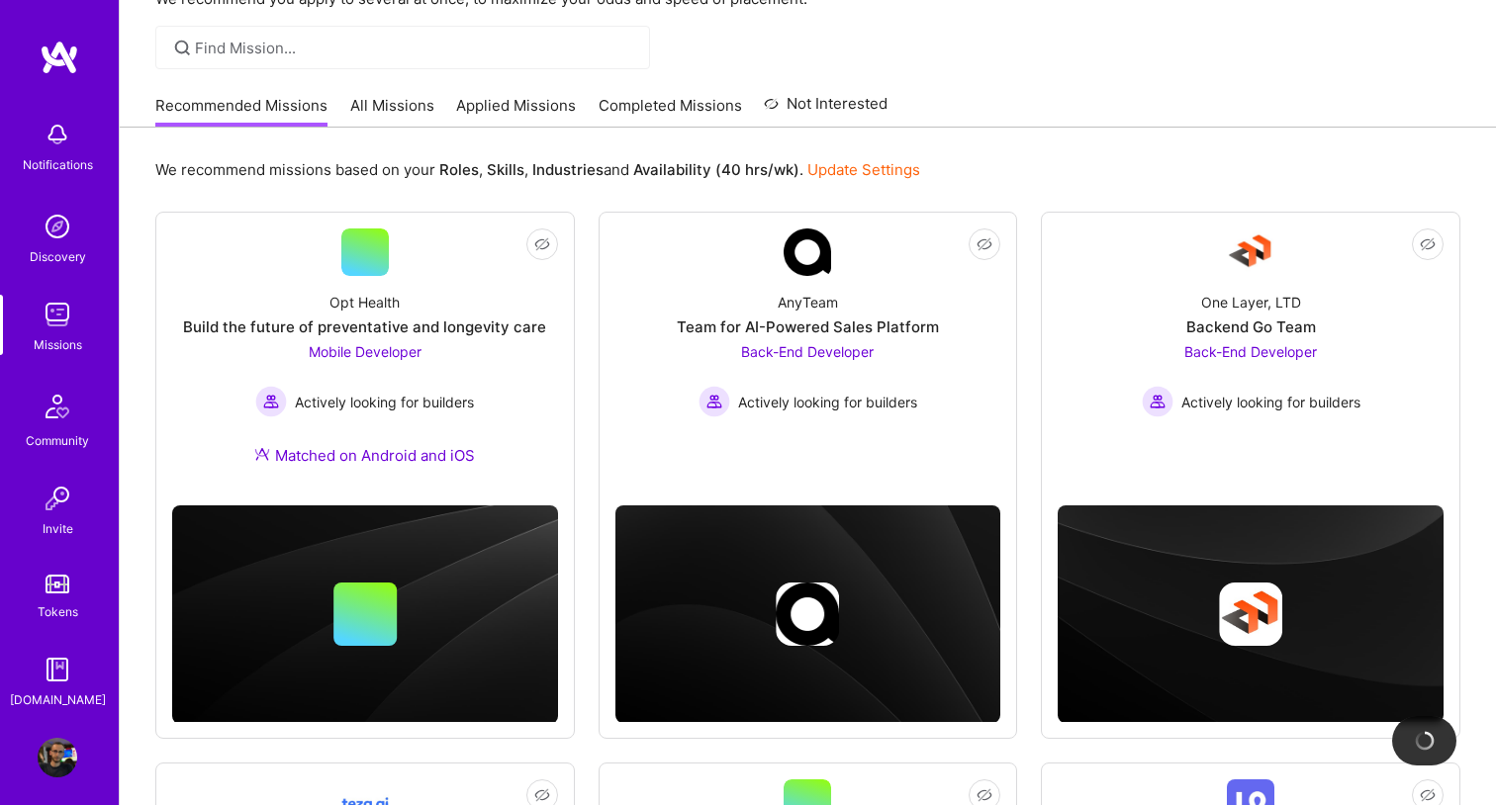
click at [425, 118] on link "All Missions" at bounding box center [392, 111] width 84 height 33
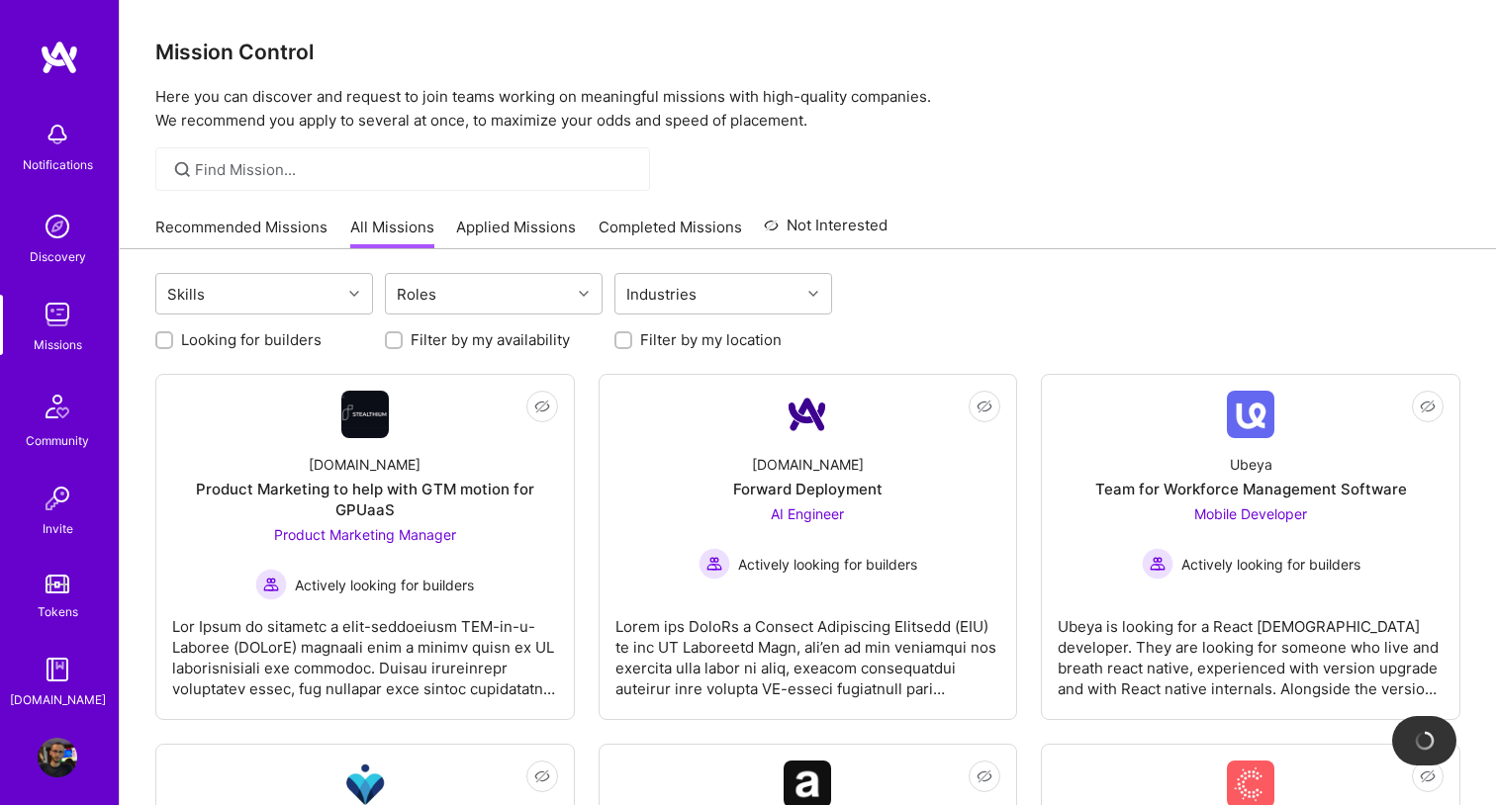
click at [49, 54] on img at bounding box center [60, 58] width 40 height 36
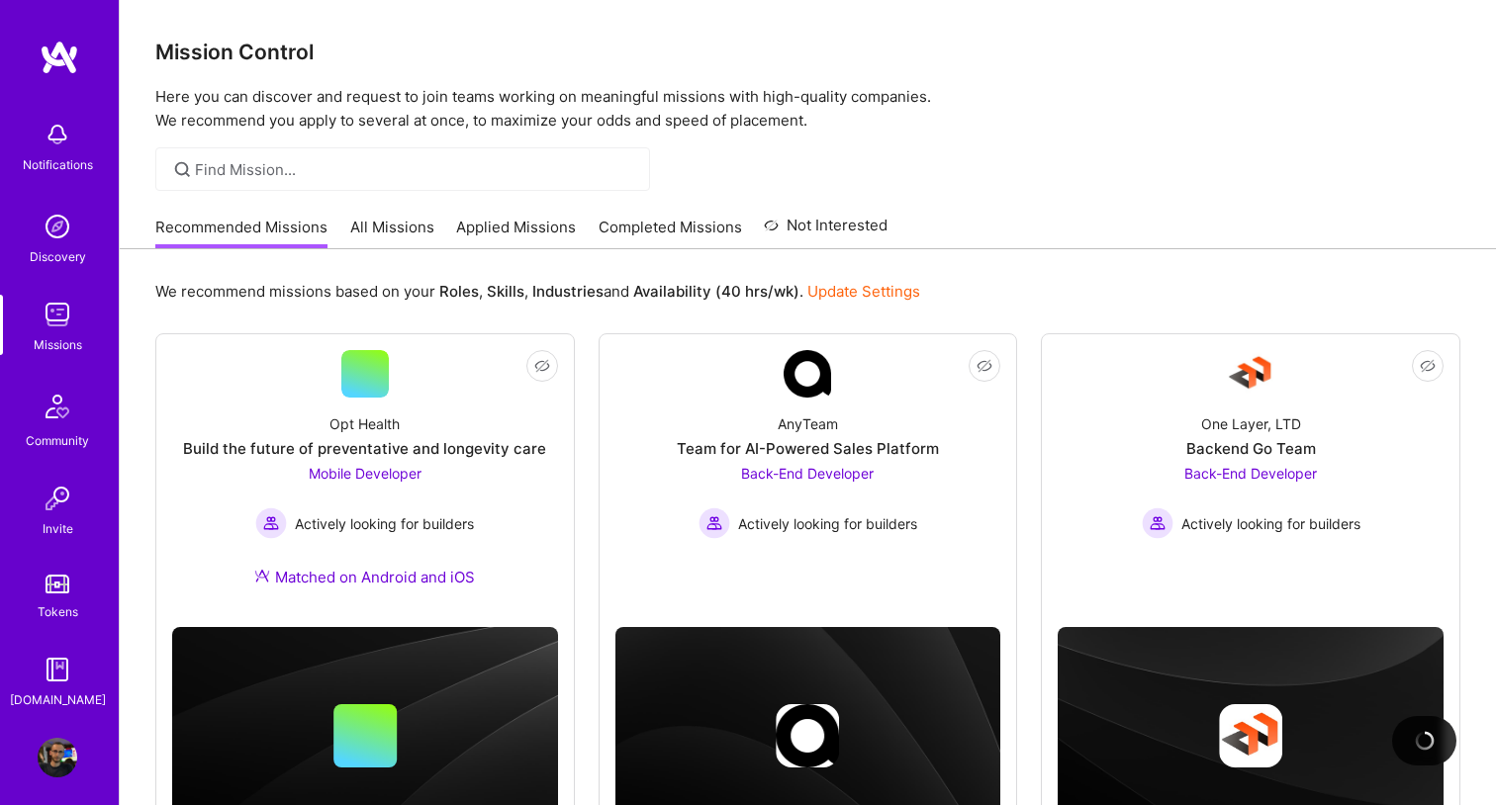
click at [1052, 7] on div "Mission Control Here you can discover and request to join teams working on mean…" at bounding box center [808, 66] width 1376 height 133
